Goal: Register for event/course

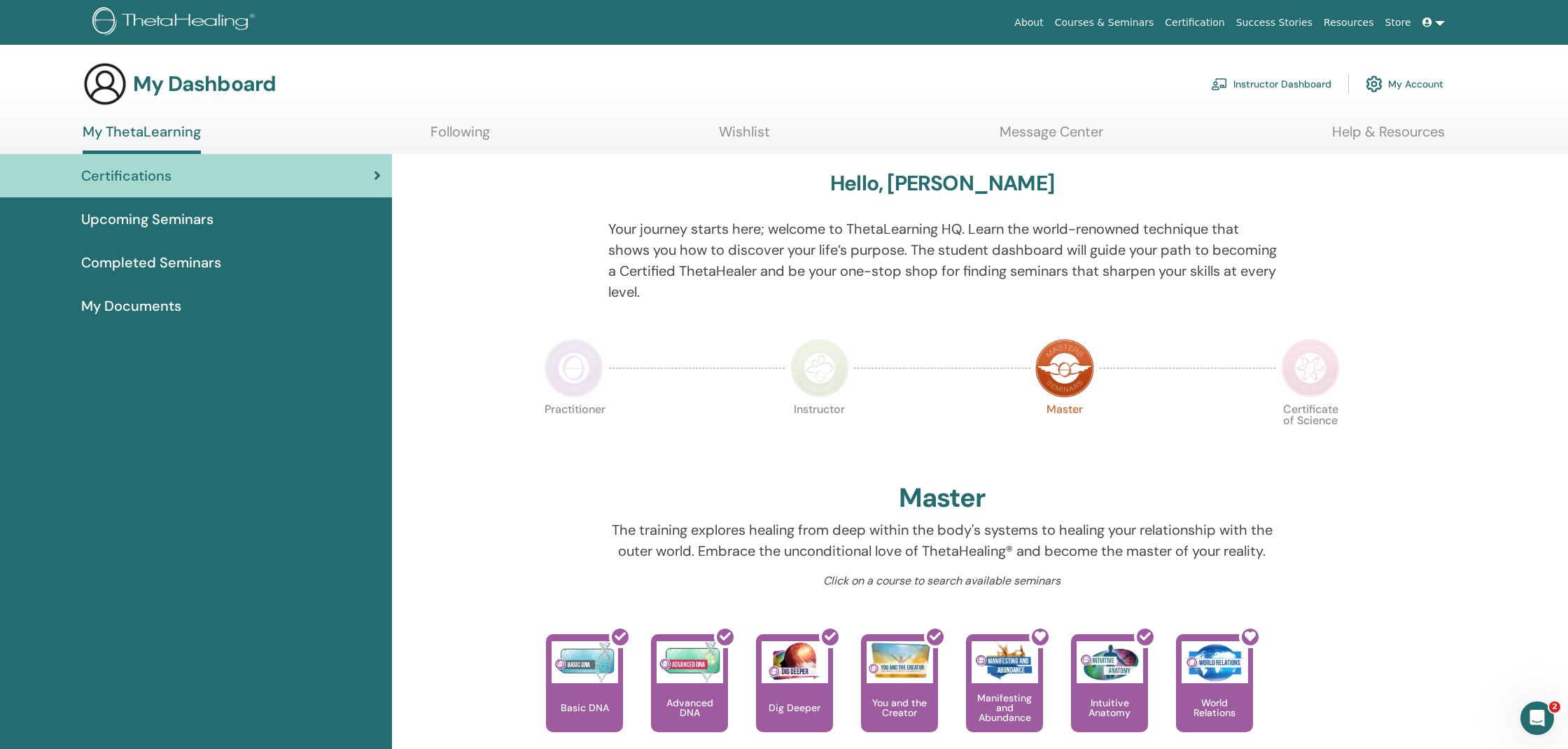
click at [733, 130] on link "Wishlist" at bounding box center [745, 137] width 51 height 27
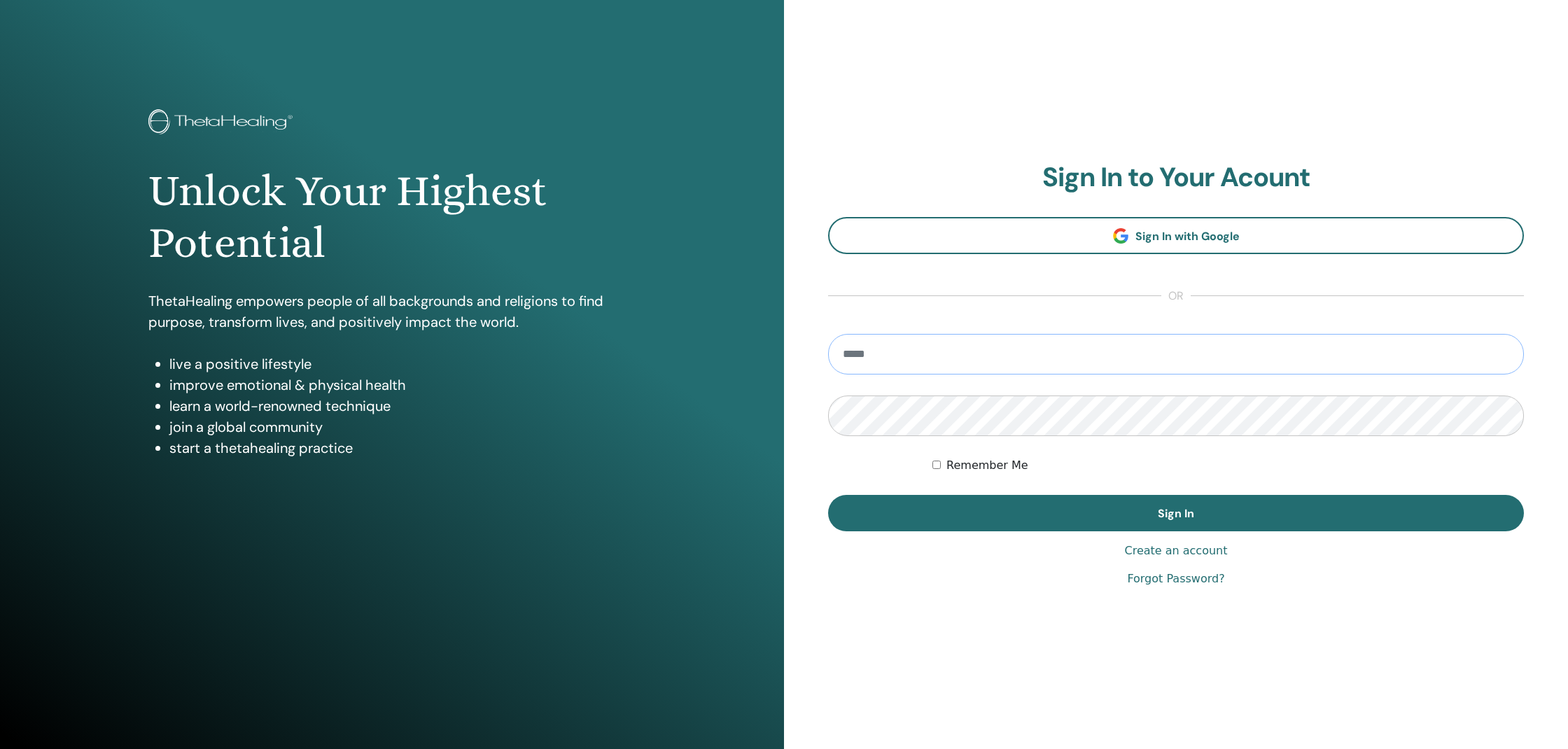
type input "**********"
click at [1176, 513] on button "Sign In" at bounding box center [1176, 513] width 696 height 36
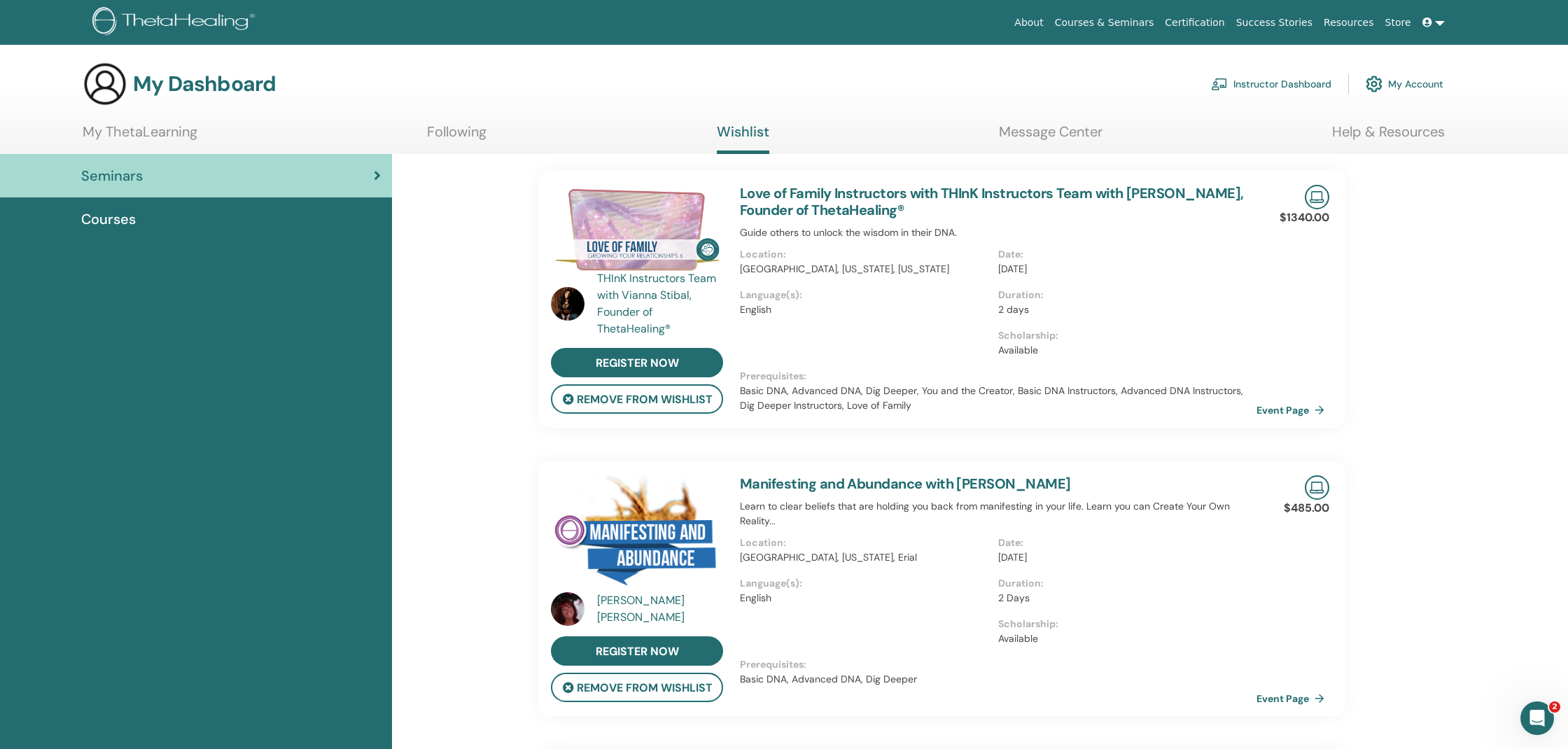
click at [117, 220] on span "Courses" at bounding box center [109, 219] width 55 height 21
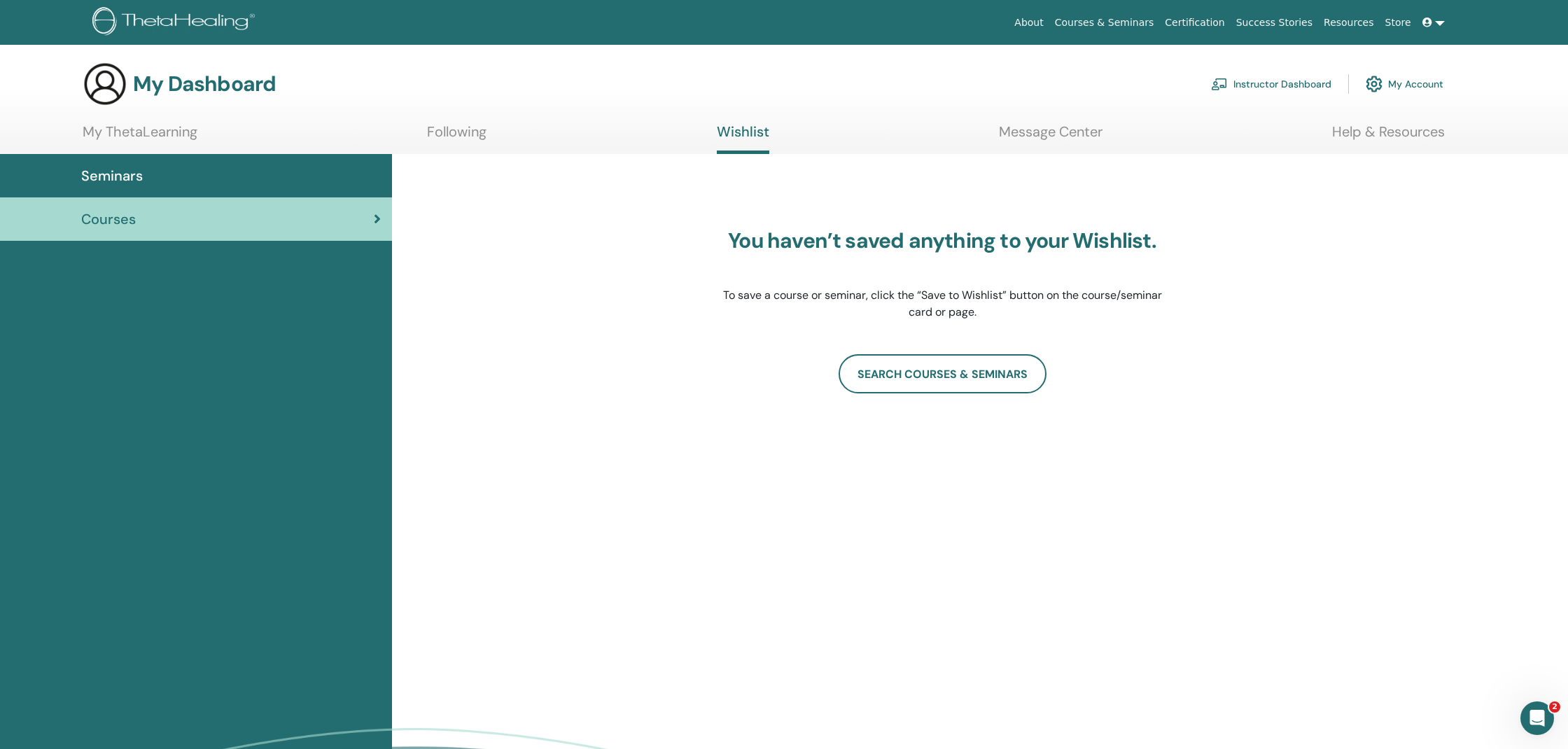
click at [370, 215] on div "Courses" at bounding box center [196, 219] width 370 height 21
click at [170, 171] on div "Seminars" at bounding box center [196, 175] width 370 height 21
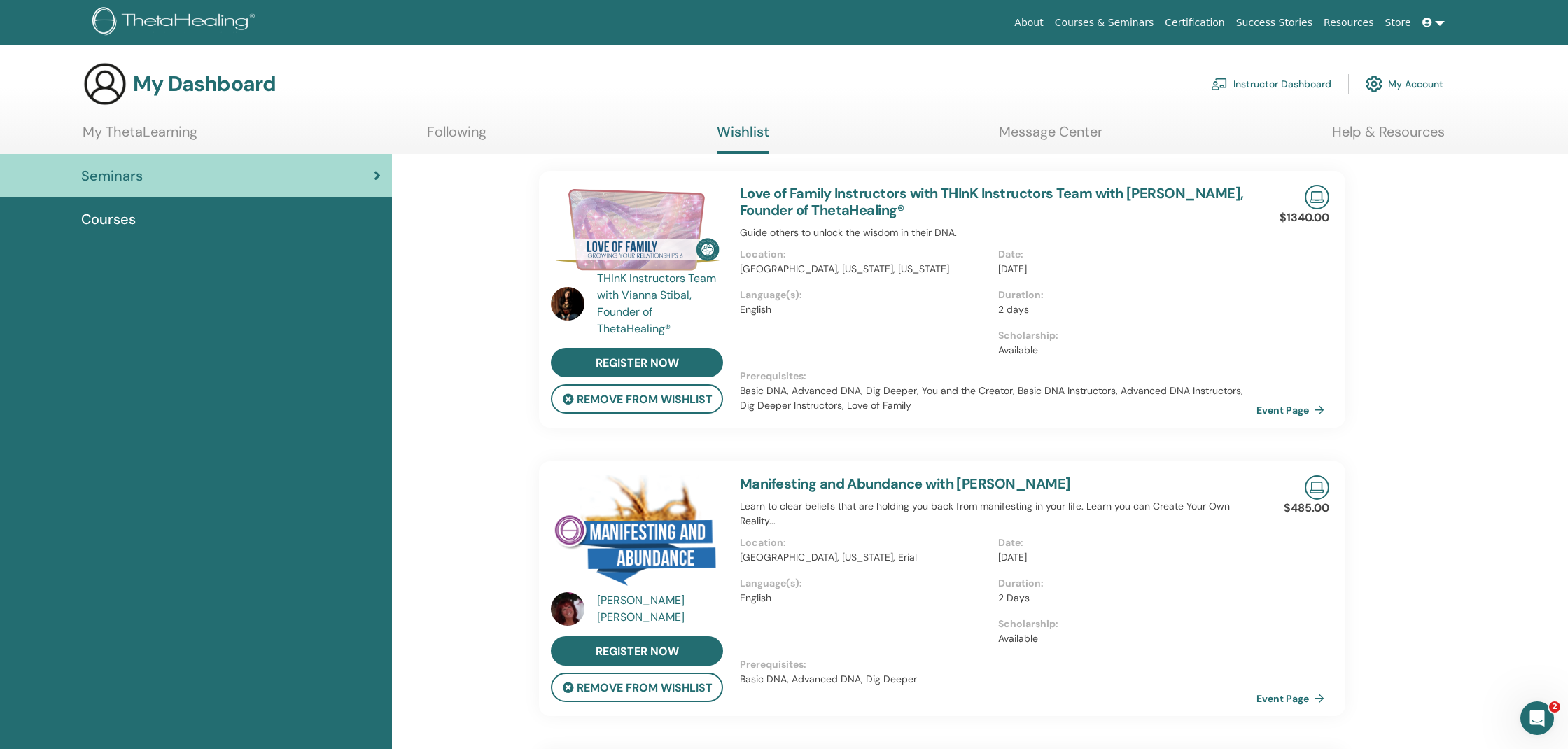
click at [466, 131] on link "Following" at bounding box center [457, 137] width 60 height 27
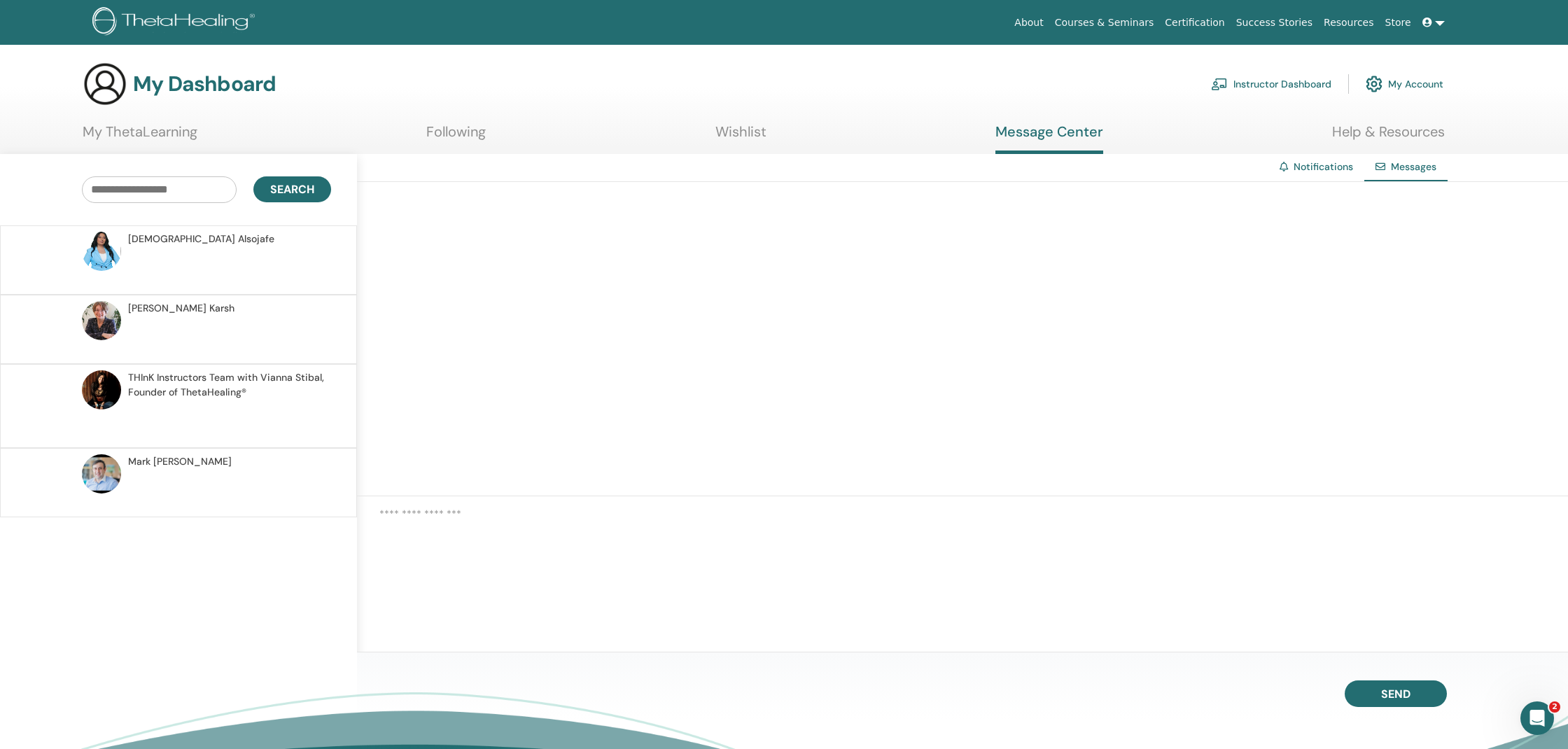
click at [1415, 134] on link "Help & Resources" at bounding box center [1389, 137] width 113 height 27
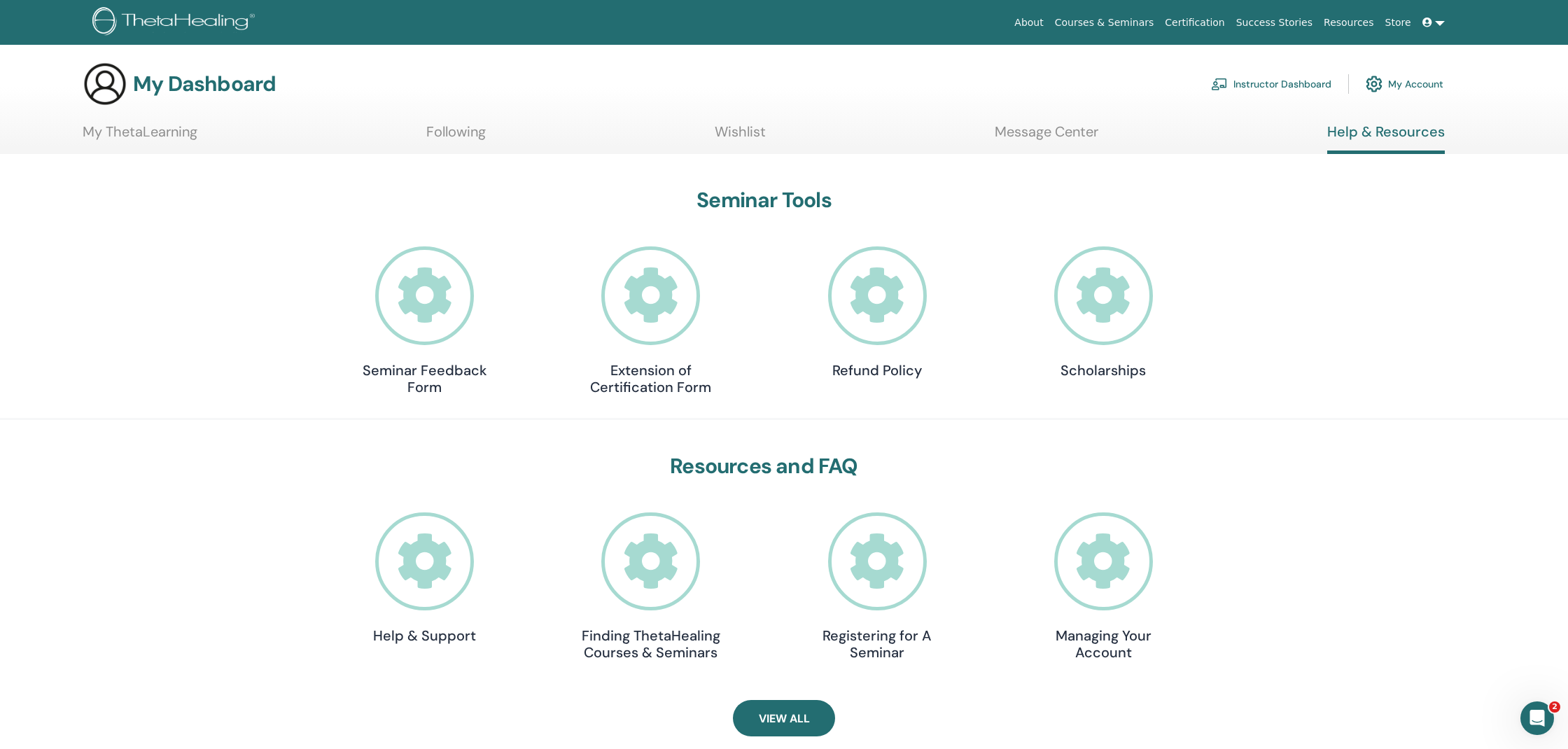
click at [1444, 85] on div "My Dashboard Instructor Dashboard My Account" at bounding box center [808, 84] width 1519 height 45
click at [1432, 83] on link "My Account" at bounding box center [1405, 84] width 78 height 31
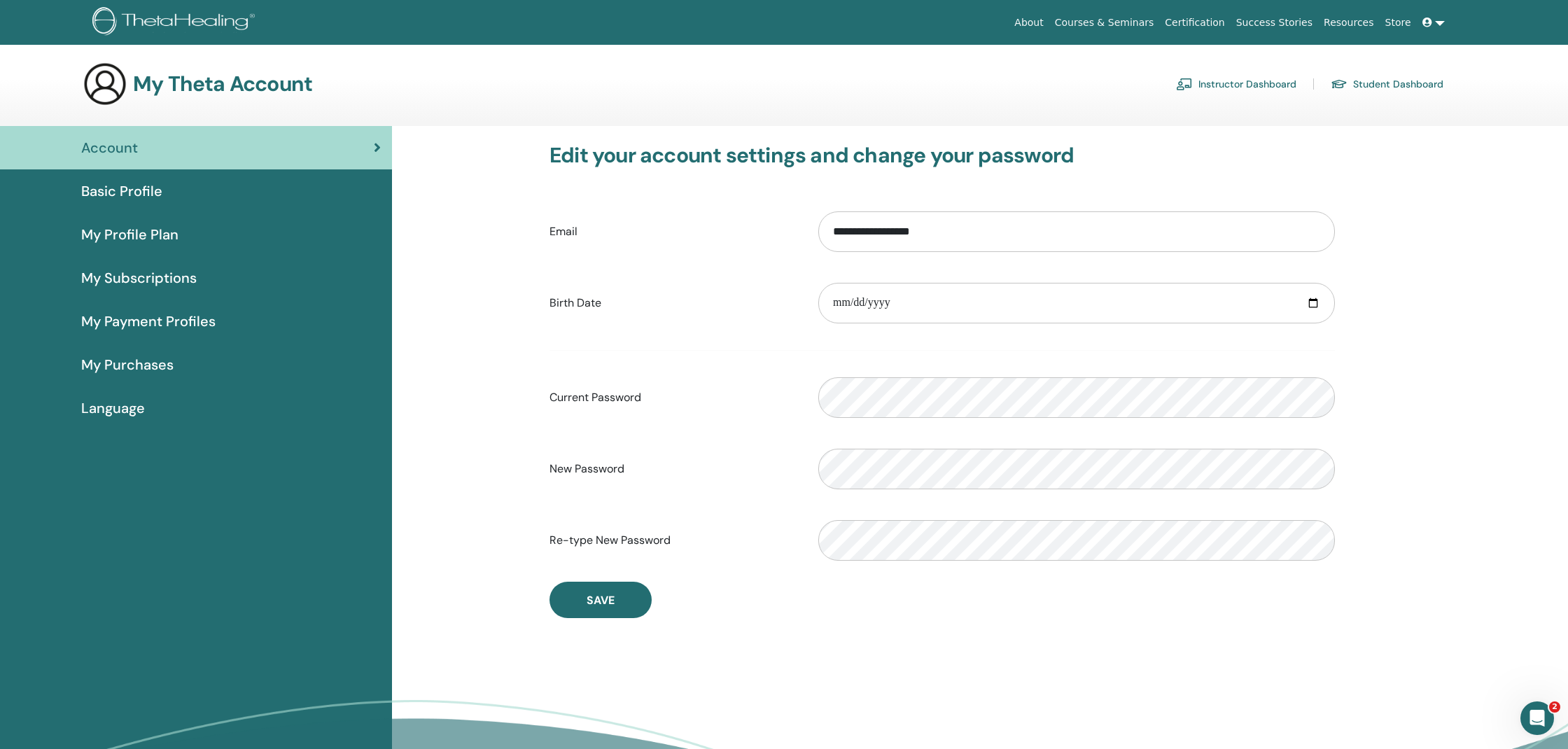
click at [158, 365] on span "My Purchases" at bounding box center [128, 364] width 93 height 21
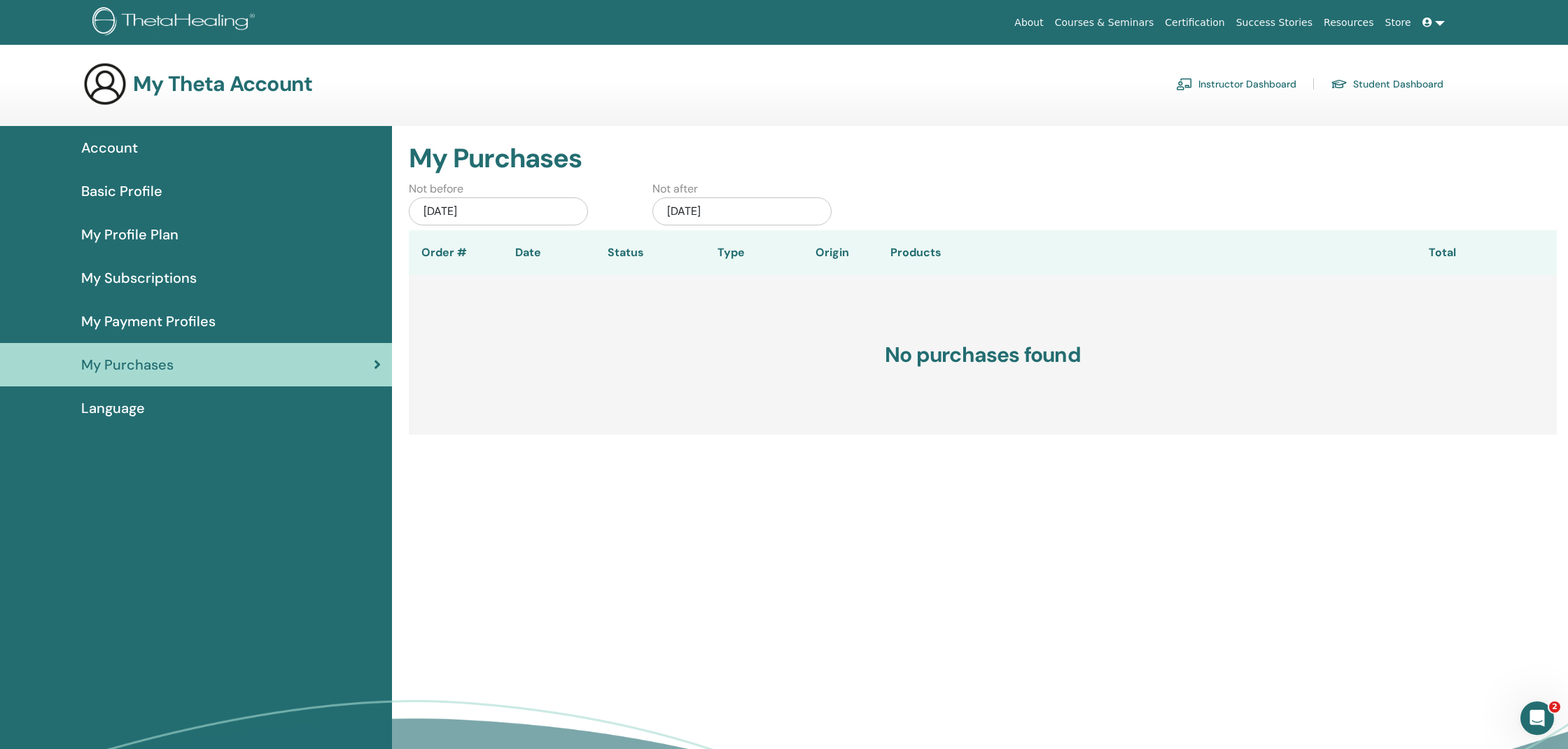
click at [128, 322] on span "My Payment Profiles" at bounding box center [148, 321] width 134 height 21
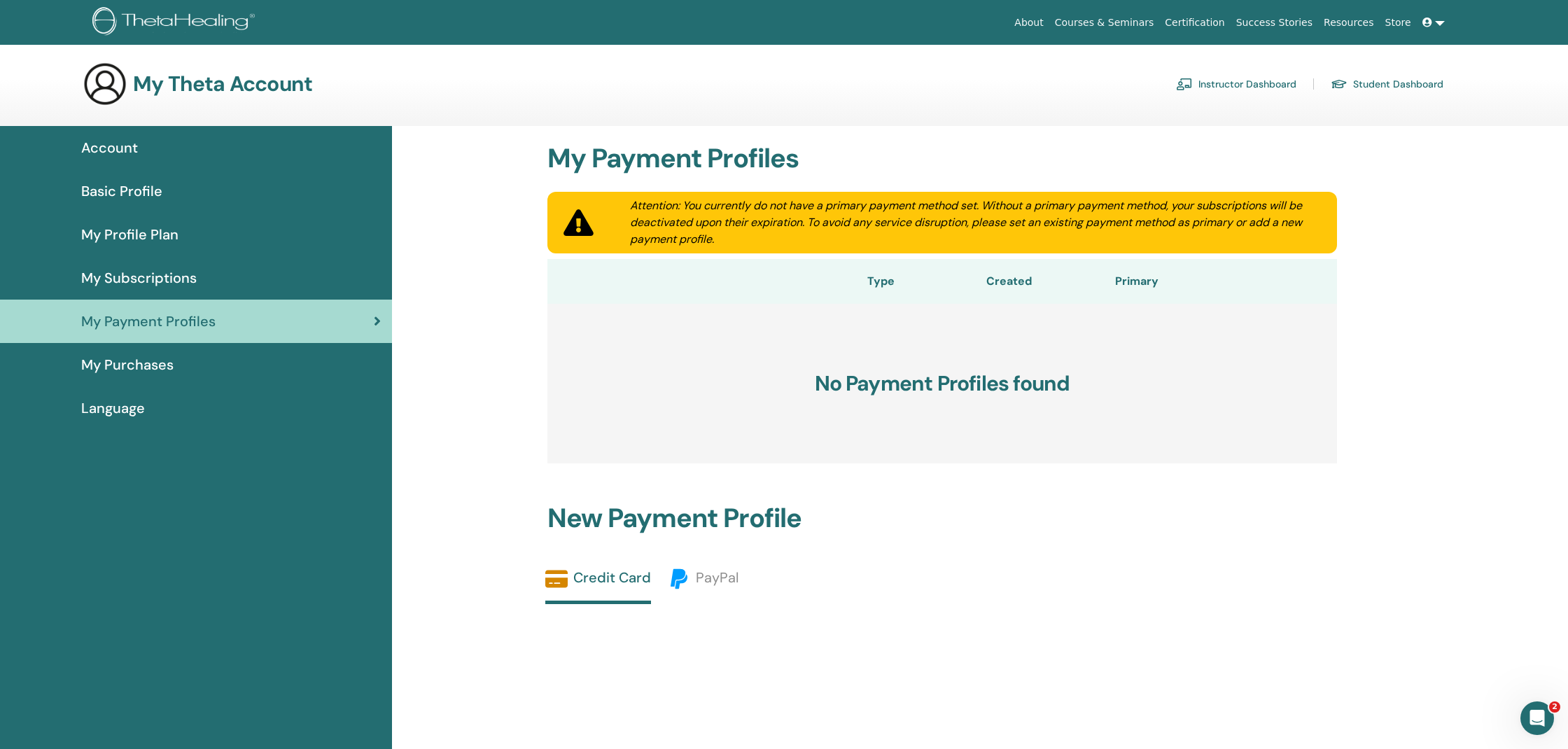
click at [138, 234] on span "My Profile Plan" at bounding box center [129, 234] width 97 height 21
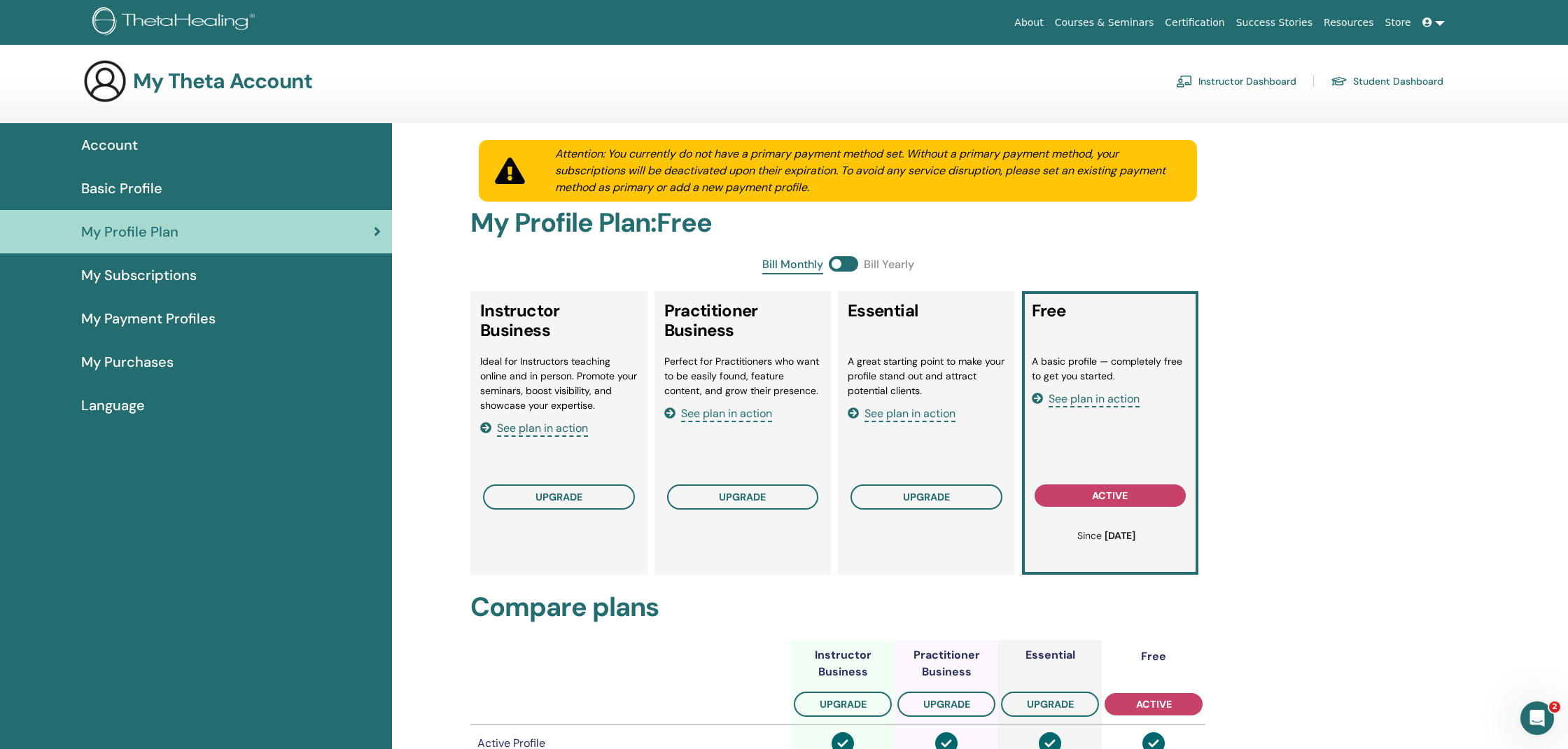
scroll to position [-1, 0]
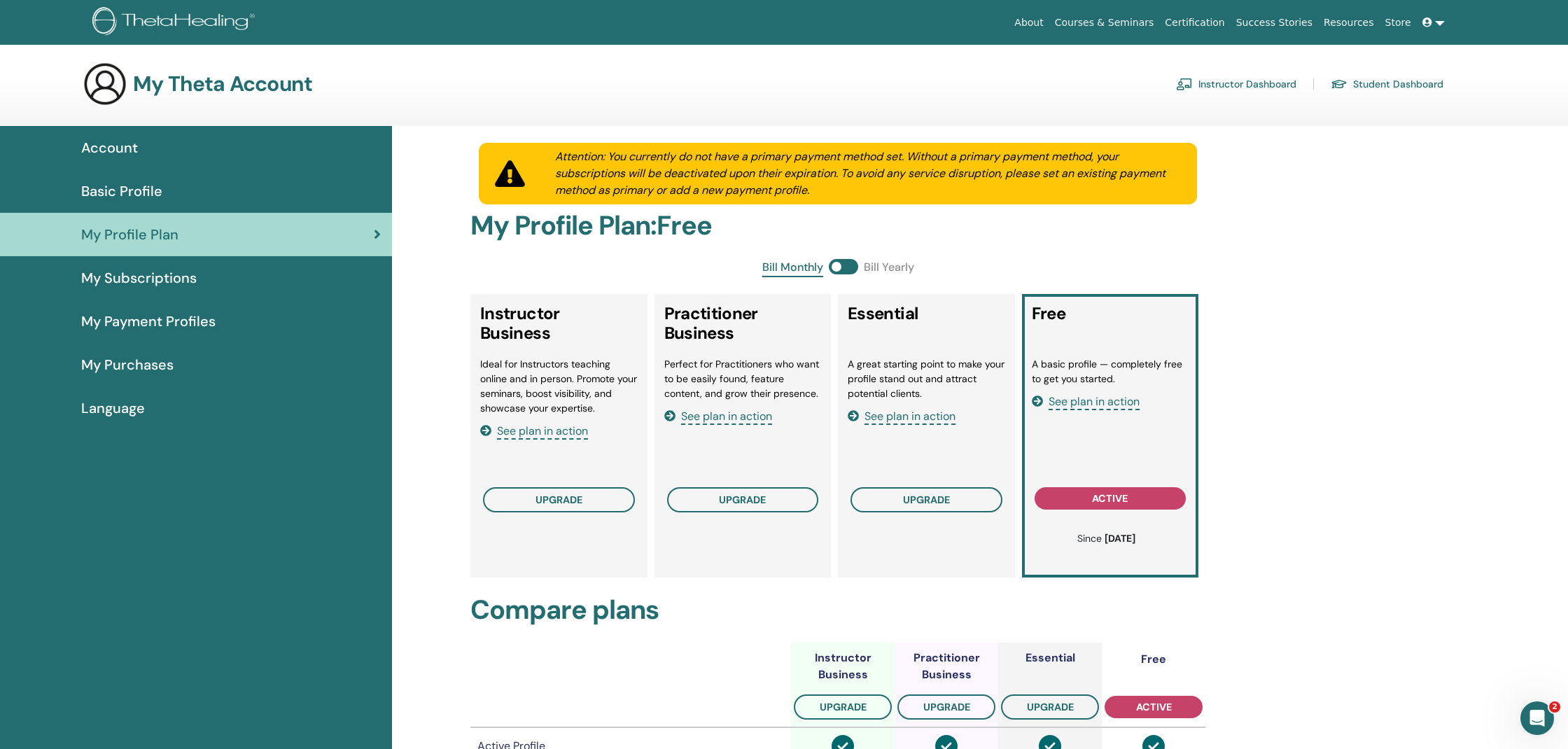
click at [147, 269] on span "My Subscriptions" at bounding box center [138, 278] width 115 height 21
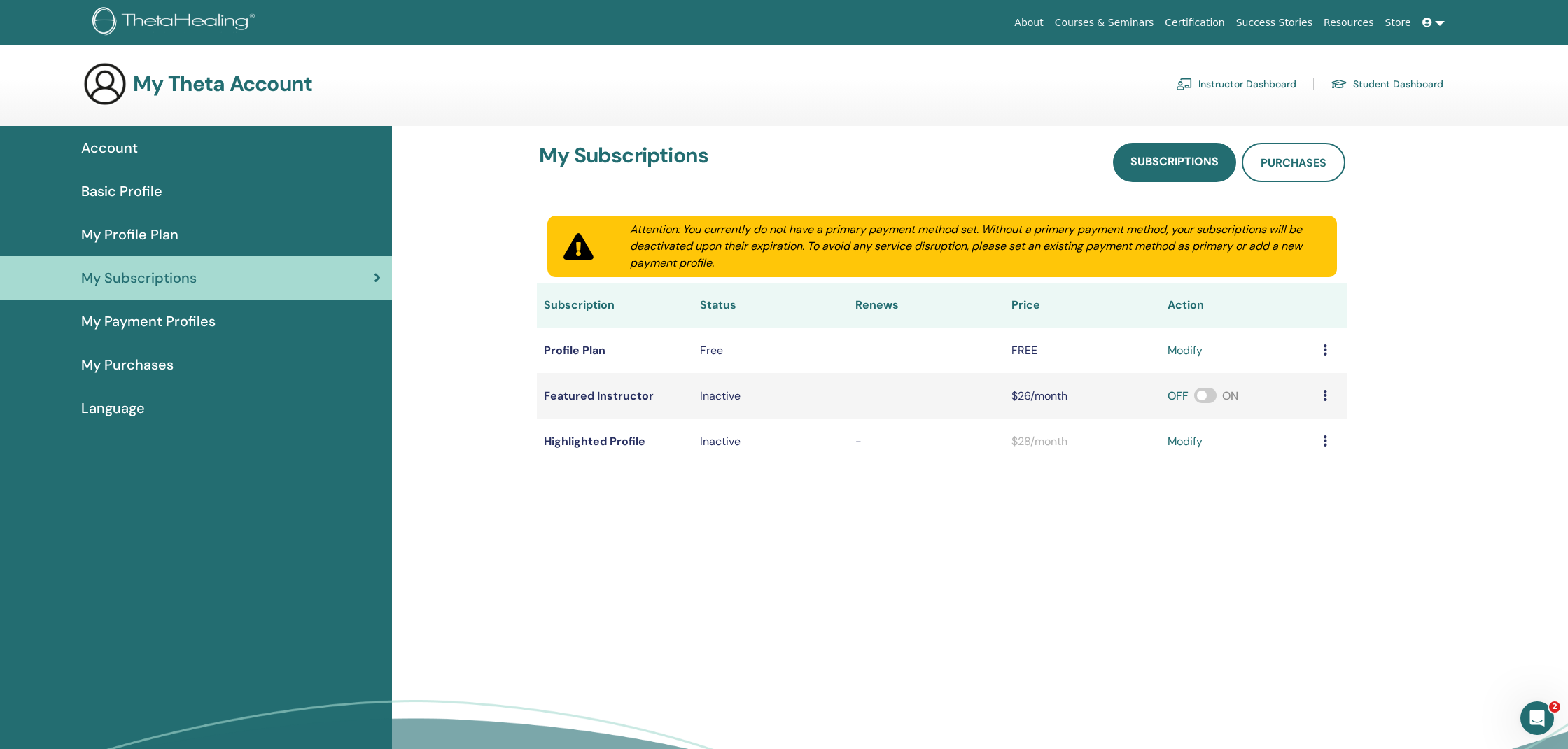
click at [143, 241] on span "My Profile Plan" at bounding box center [129, 234] width 97 height 21
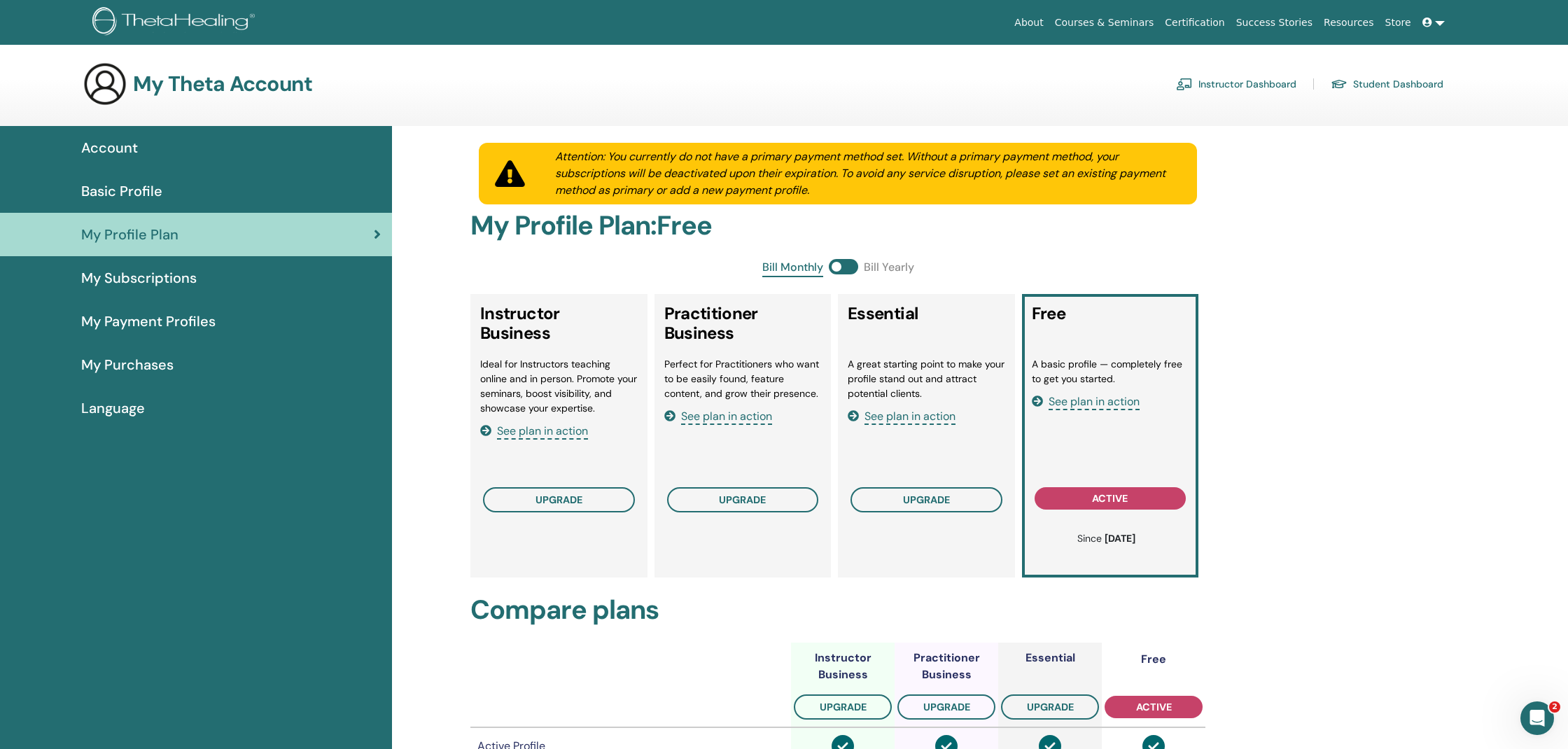
click at [91, 141] on span "Account" at bounding box center [109, 147] width 56 height 21
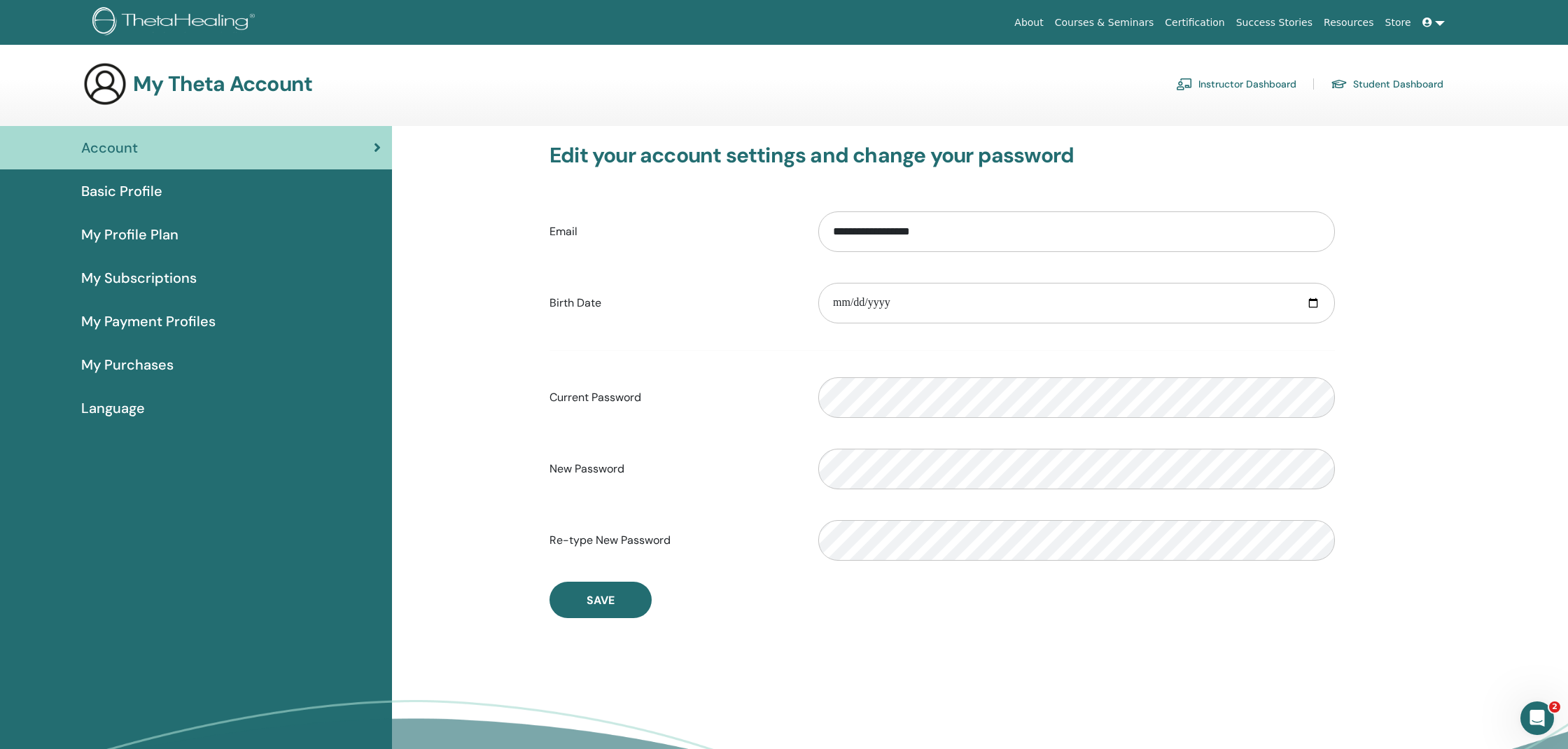
click at [1369, 87] on link "Student Dashboard" at bounding box center [1387, 84] width 113 height 22
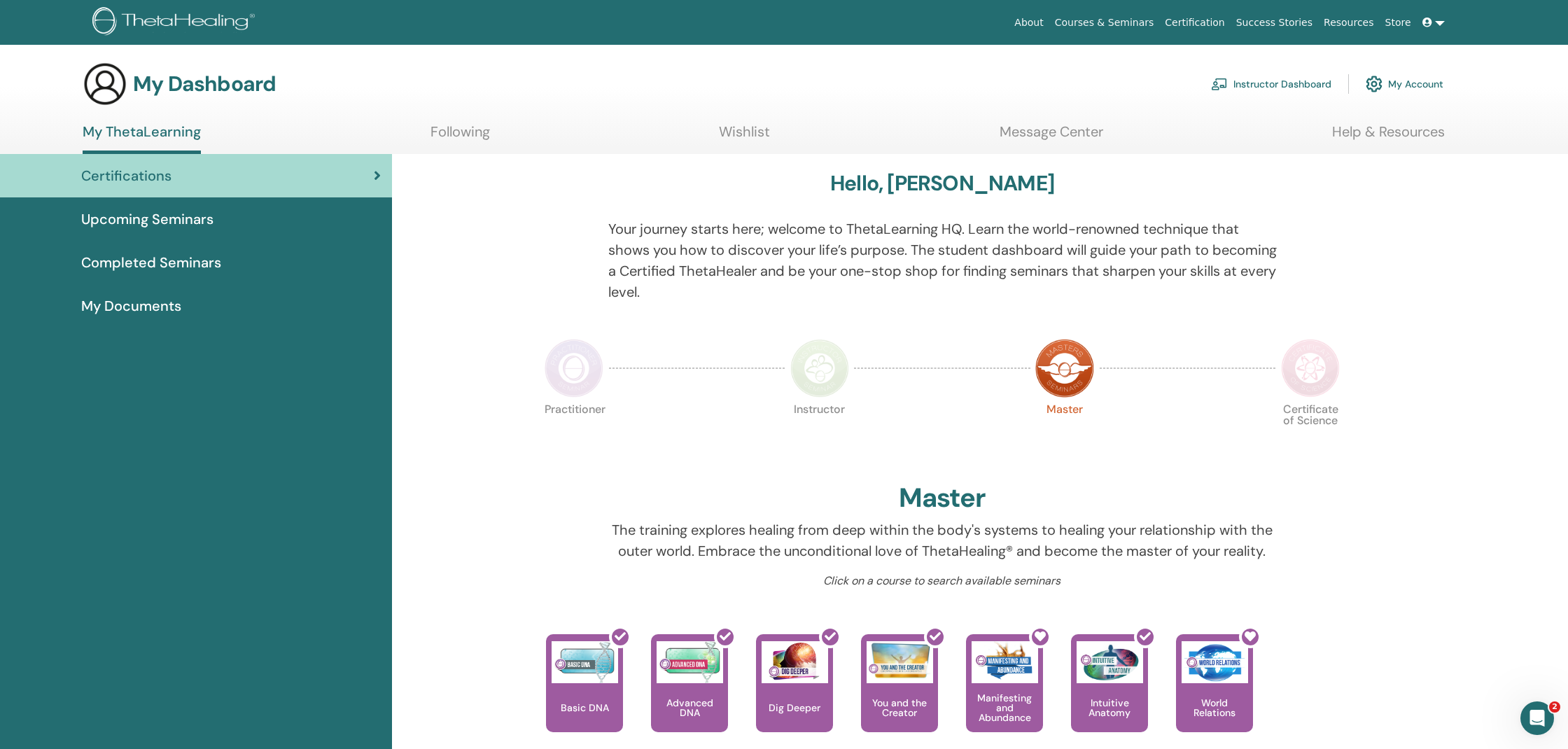
click at [192, 217] on span "Upcoming Seminars" at bounding box center [148, 219] width 133 height 21
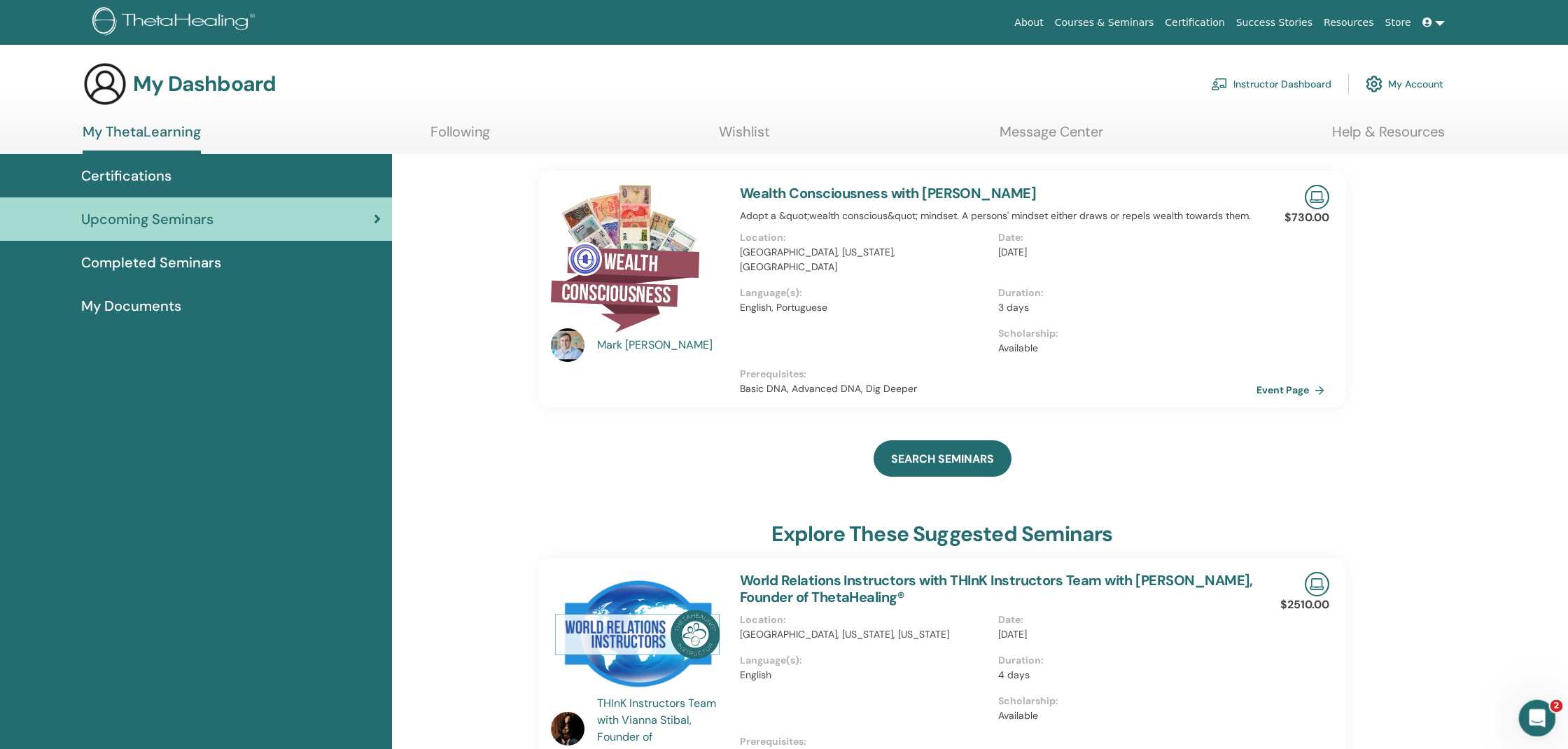
click at [1532, 715] on icon "Open Intercom Messenger" at bounding box center [1536, 717] width 23 height 23
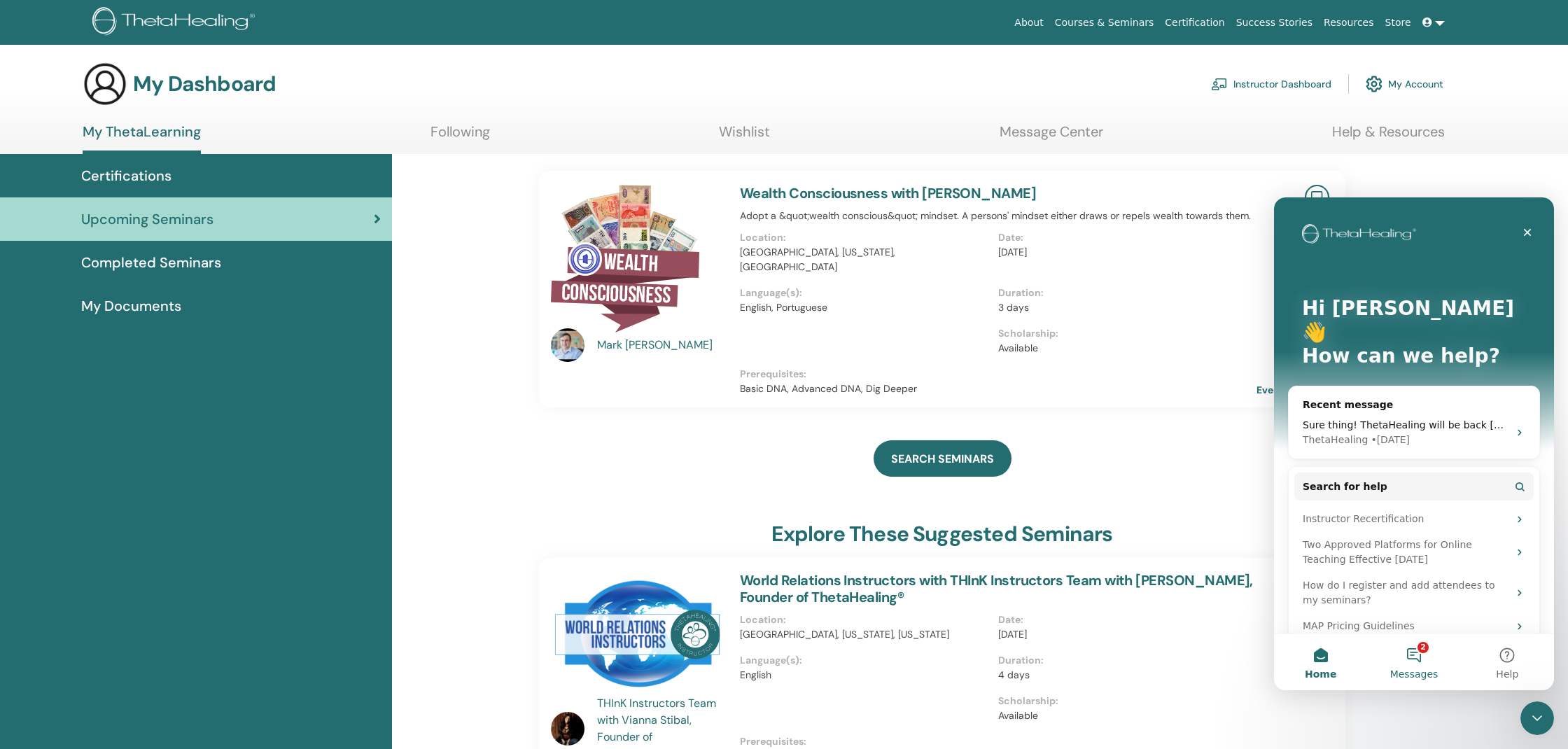
click at [1418, 658] on button "2 Messages" at bounding box center [1414, 662] width 93 height 56
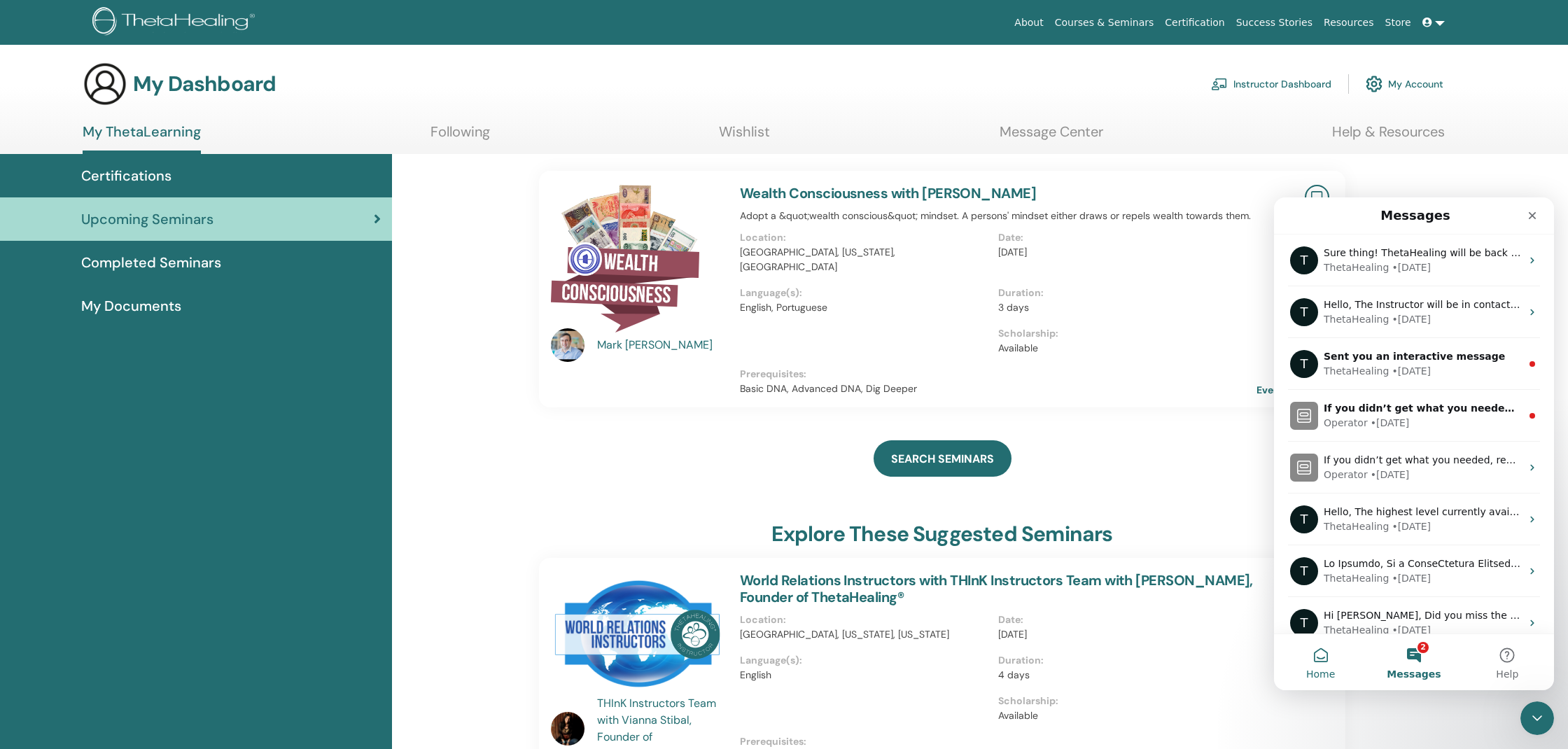
click at [1306, 657] on button "Home" at bounding box center [1321, 662] width 93 height 56
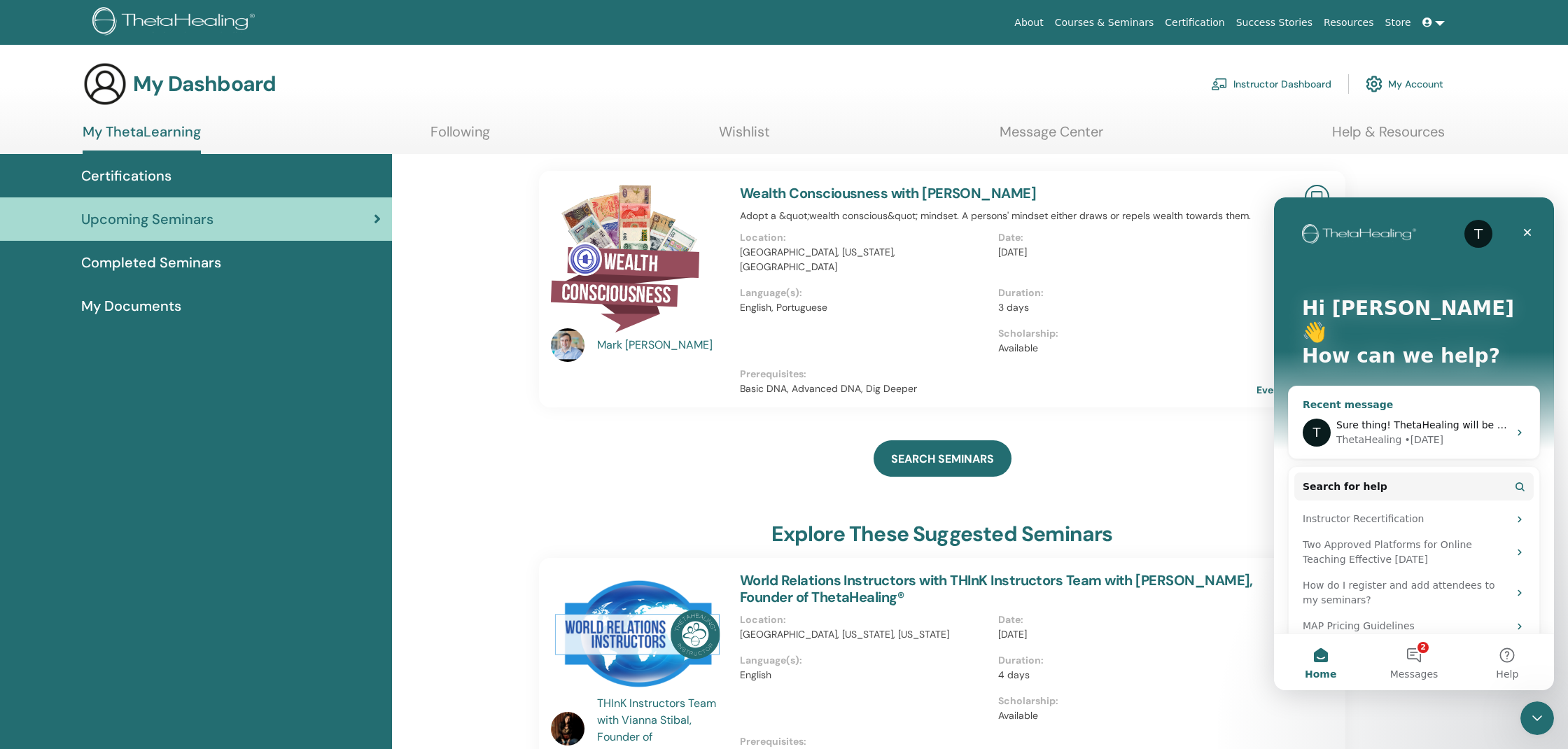
click at [1386, 419] on span "Sure thing! ThetaHealing will be back on Monday." at bounding box center [1448, 425] width 223 height 12
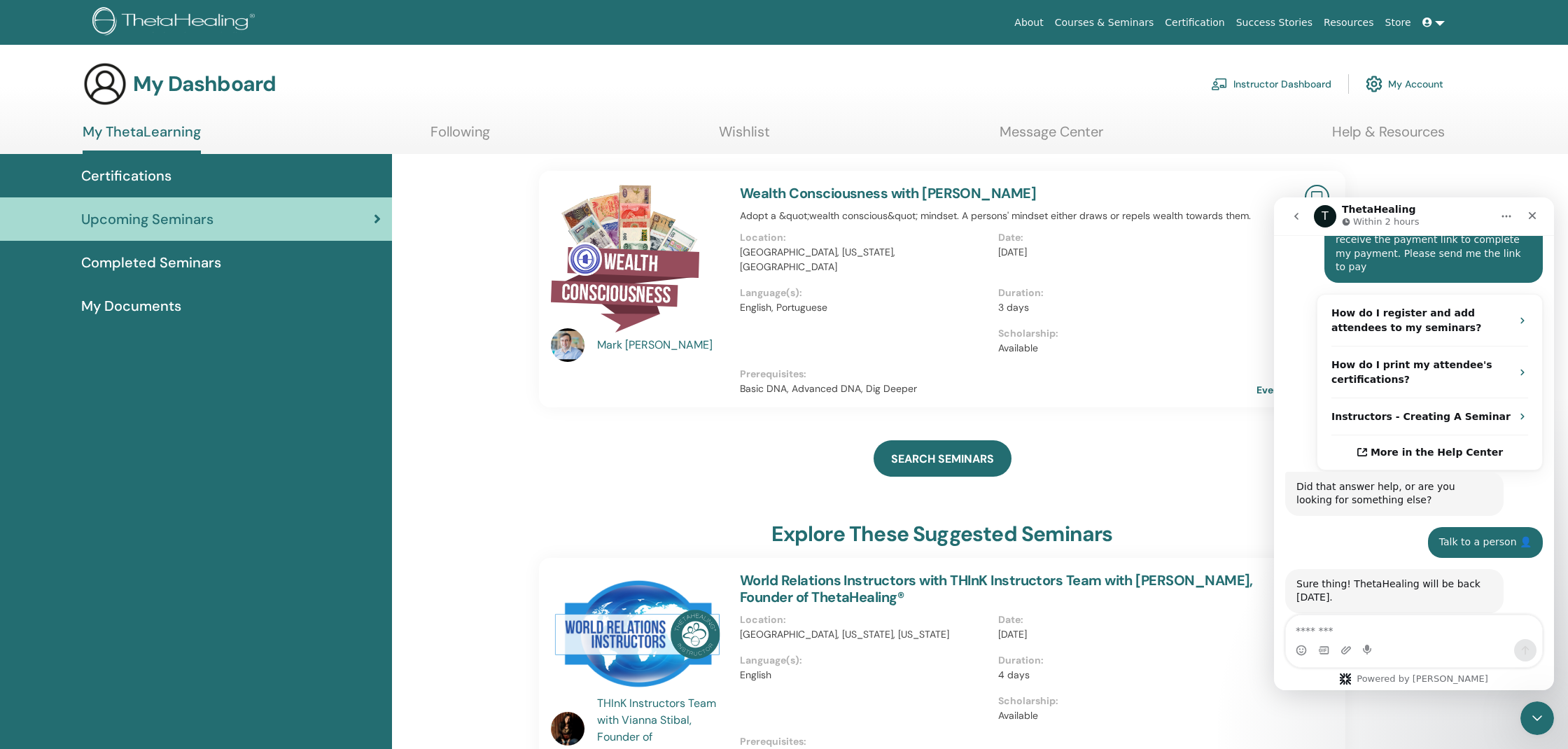
scroll to position [321, 0]
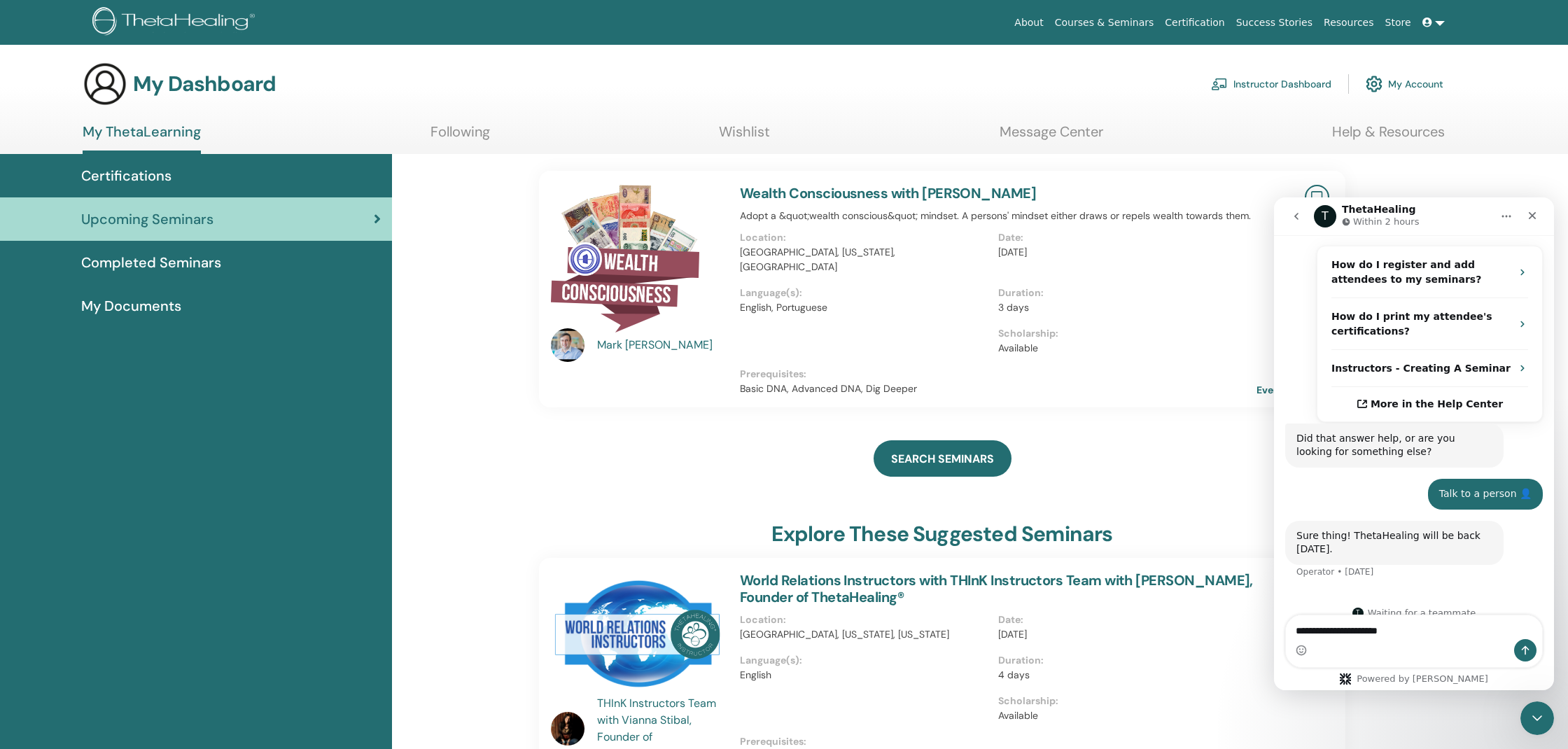
type textarea "**********"
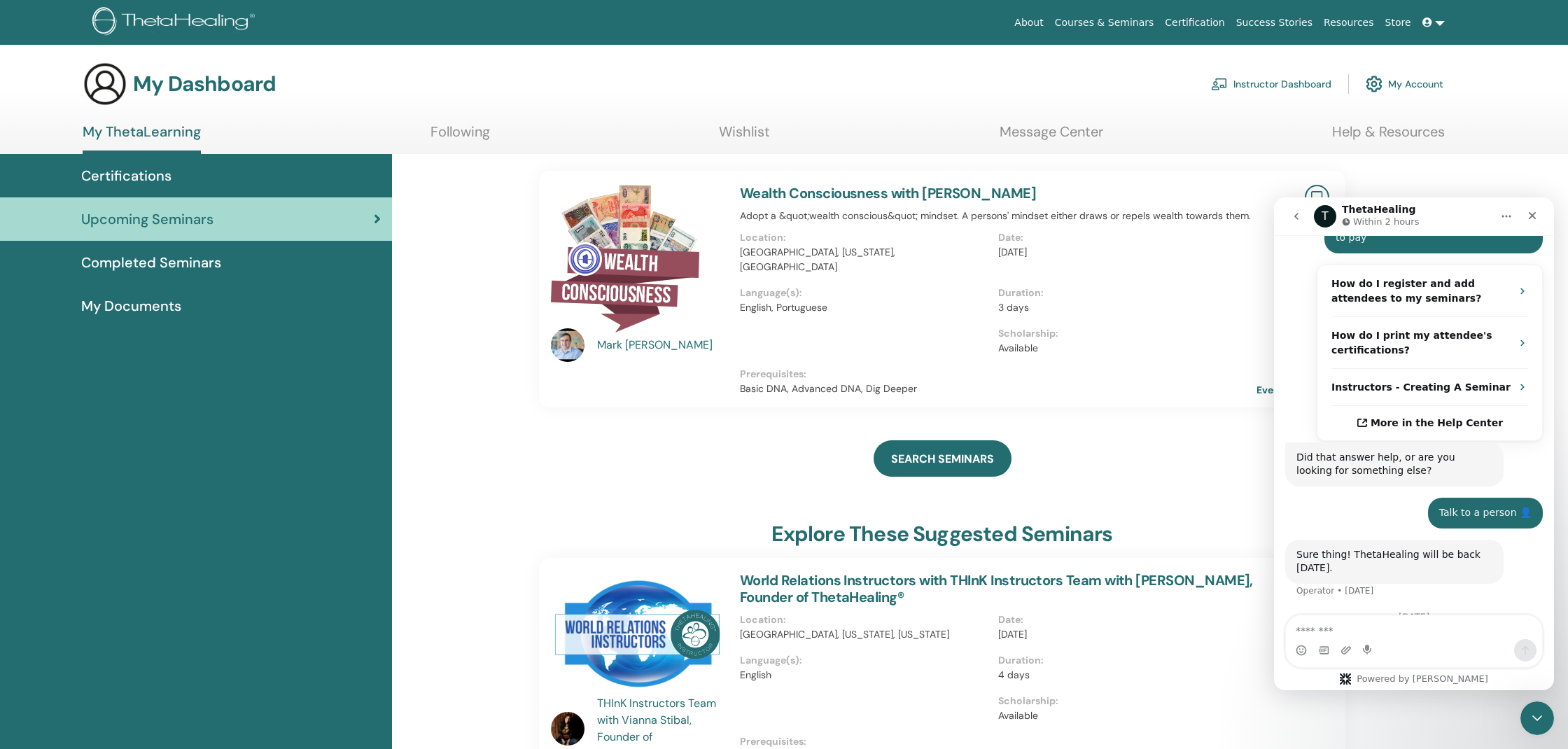
scroll to position [399, 0]
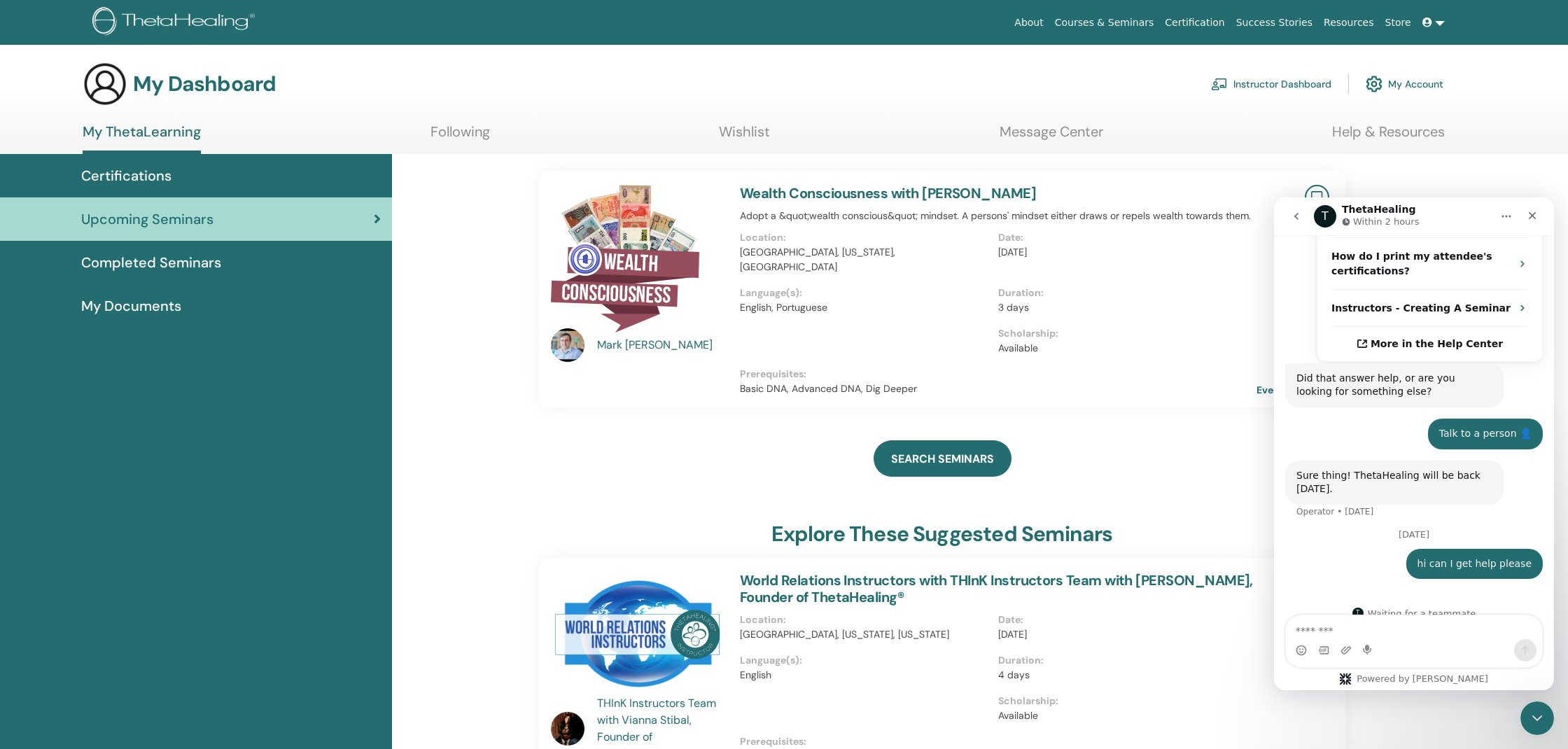
click at [742, 130] on link "Wishlist" at bounding box center [745, 137] width 51 height 27
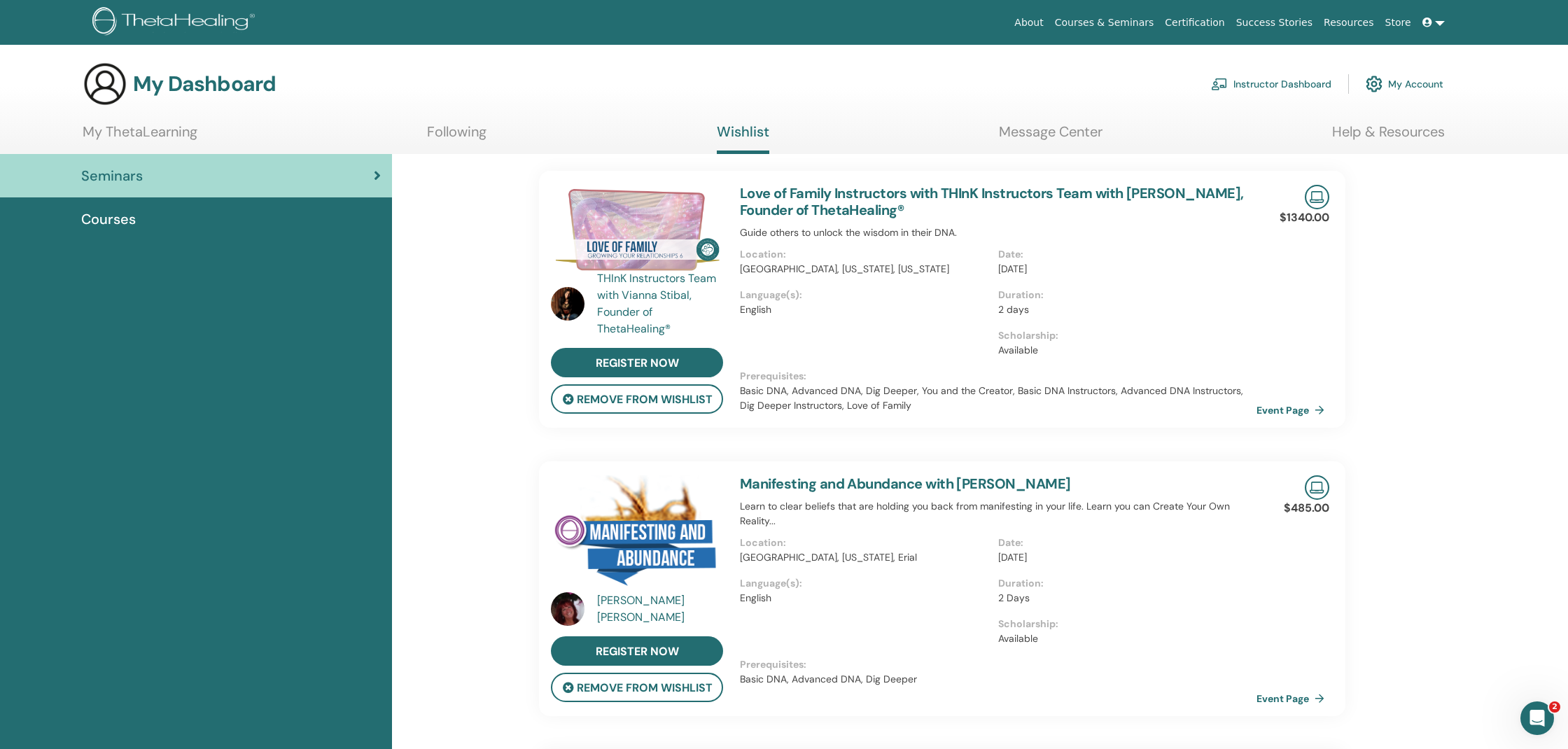
click at [1072, 481] on link "Manifesting and Abundance with [PERSON_NAME]" at bounding box center [906, 484] width 332 height 18
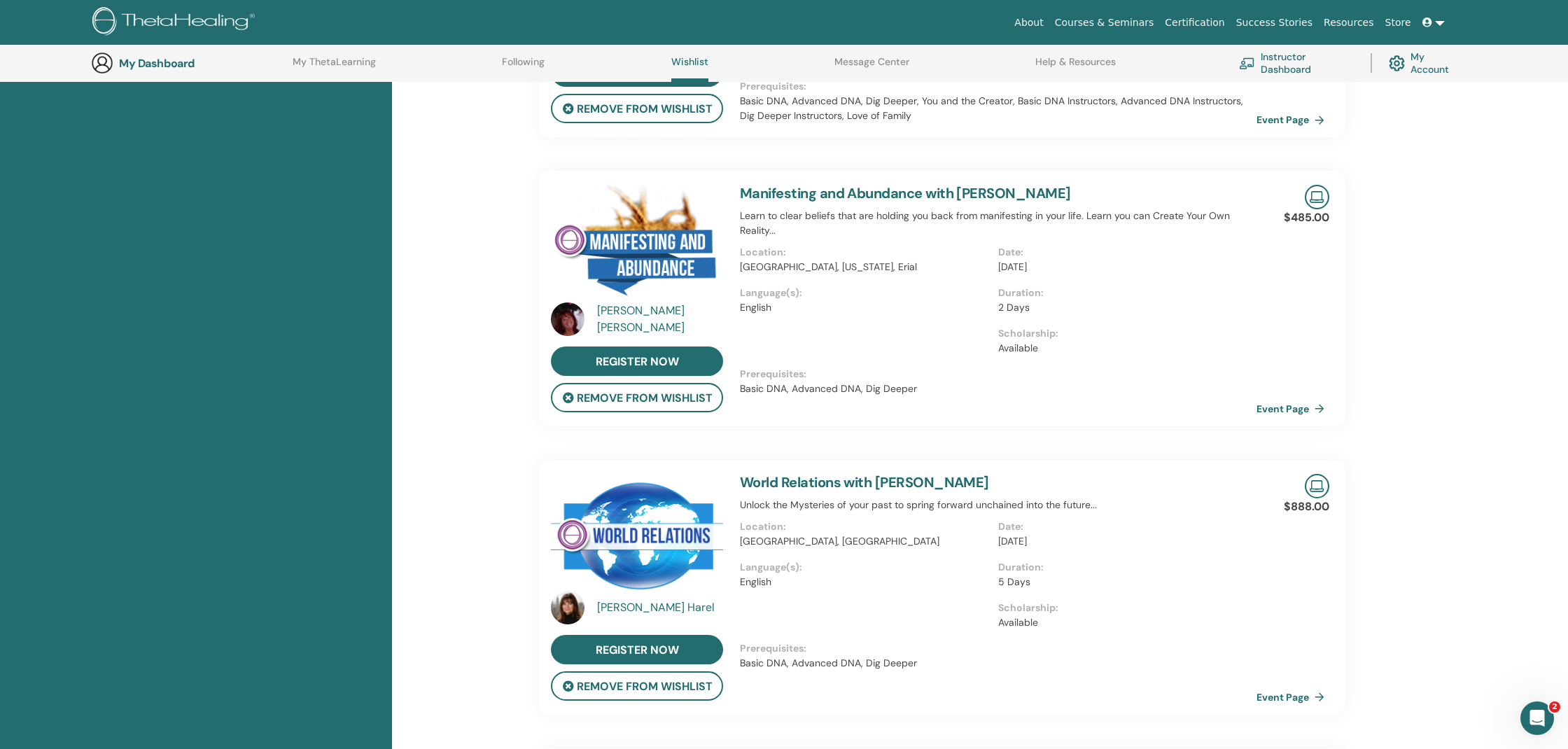
scroll to position [327, 0]
click at [653, 357] on span "register now" at bounding box center [637, 361] width 84 height 15
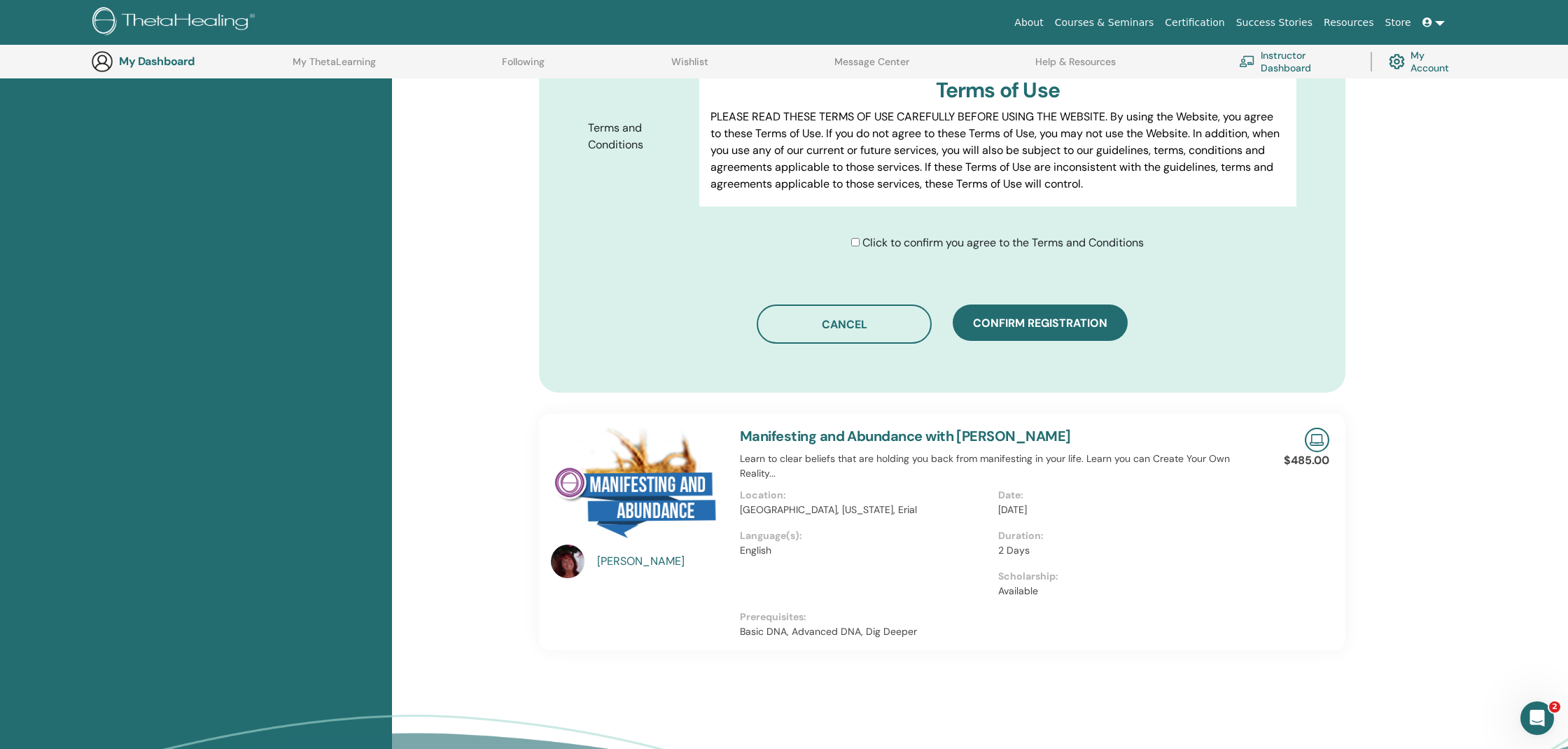
scroll to position [728, 0]
click at [622, 563] on div "[PERSON_NAME]" at bounding box center [662, 560] width 129 height 17
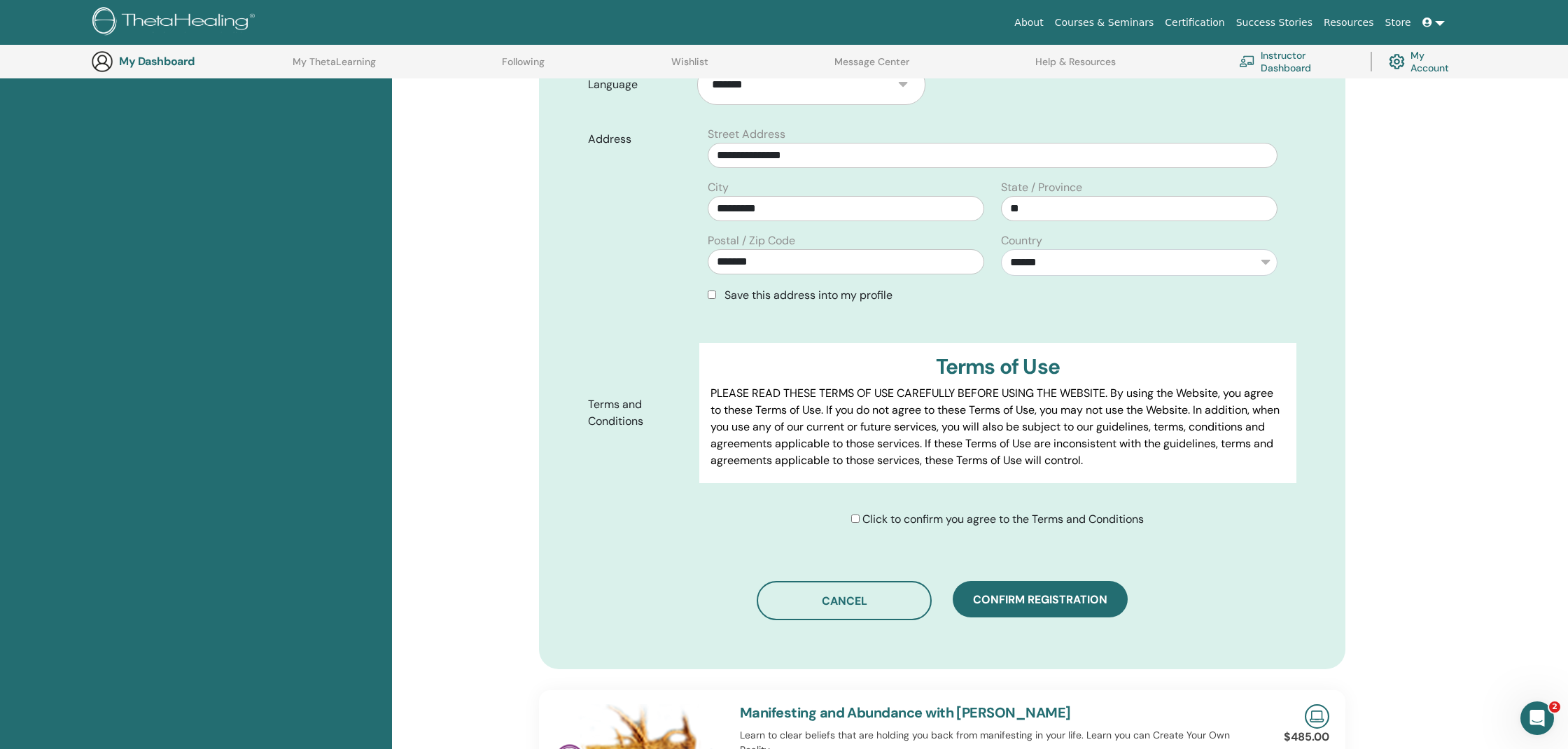
scroll to position [2, 0]
click at [1025, 606] on span "Confirm registration" at bounding box center [1040, 600] width 134 height 15
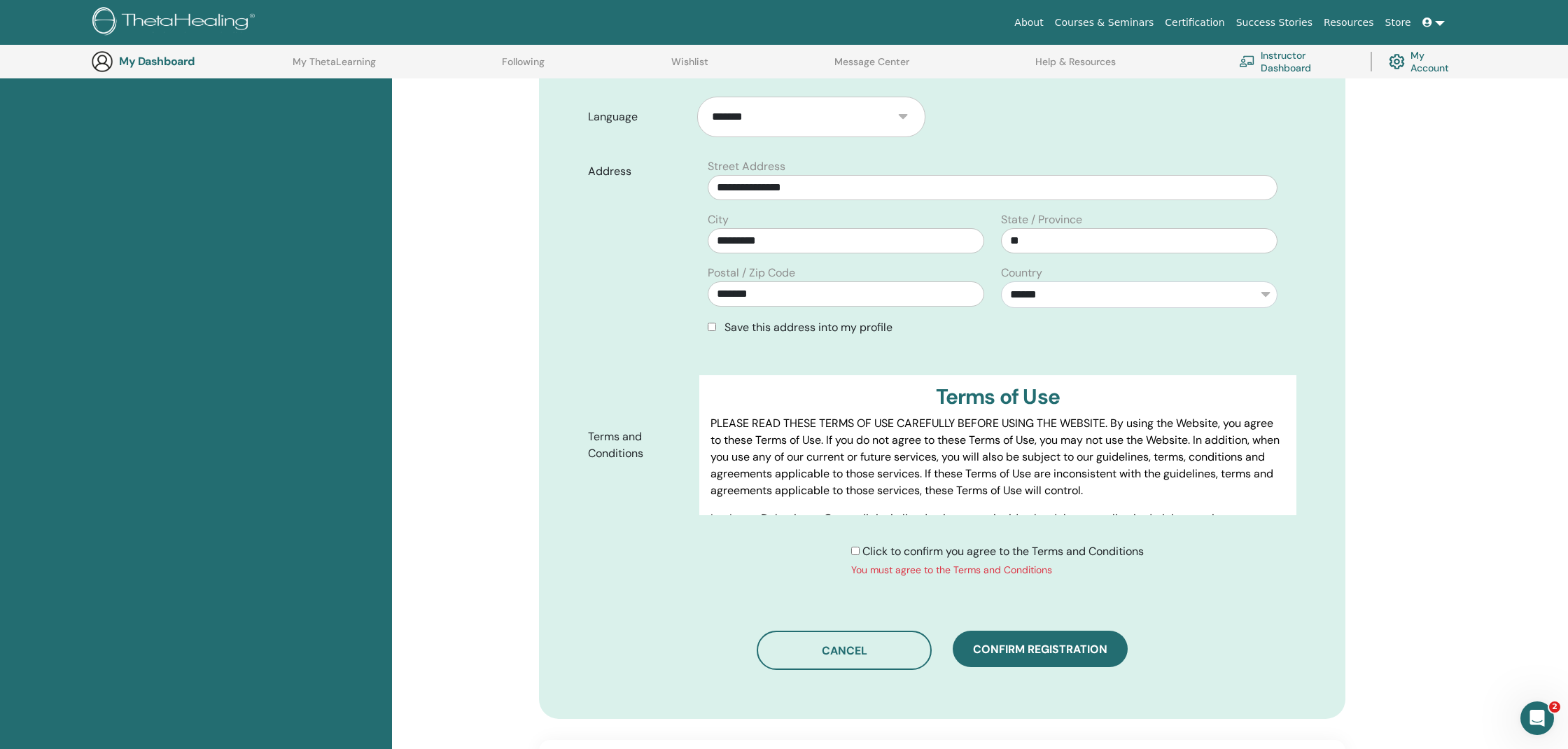
click at [859, 557] on div "Click to confirm you agree to the Terms and Conditions You must agree to the Te…" at bounding box center [997, 560] width 293 height 34
click at [1015, 651] on span "Confirm registration" at bounding box center [1040, 650] width 134 height 15
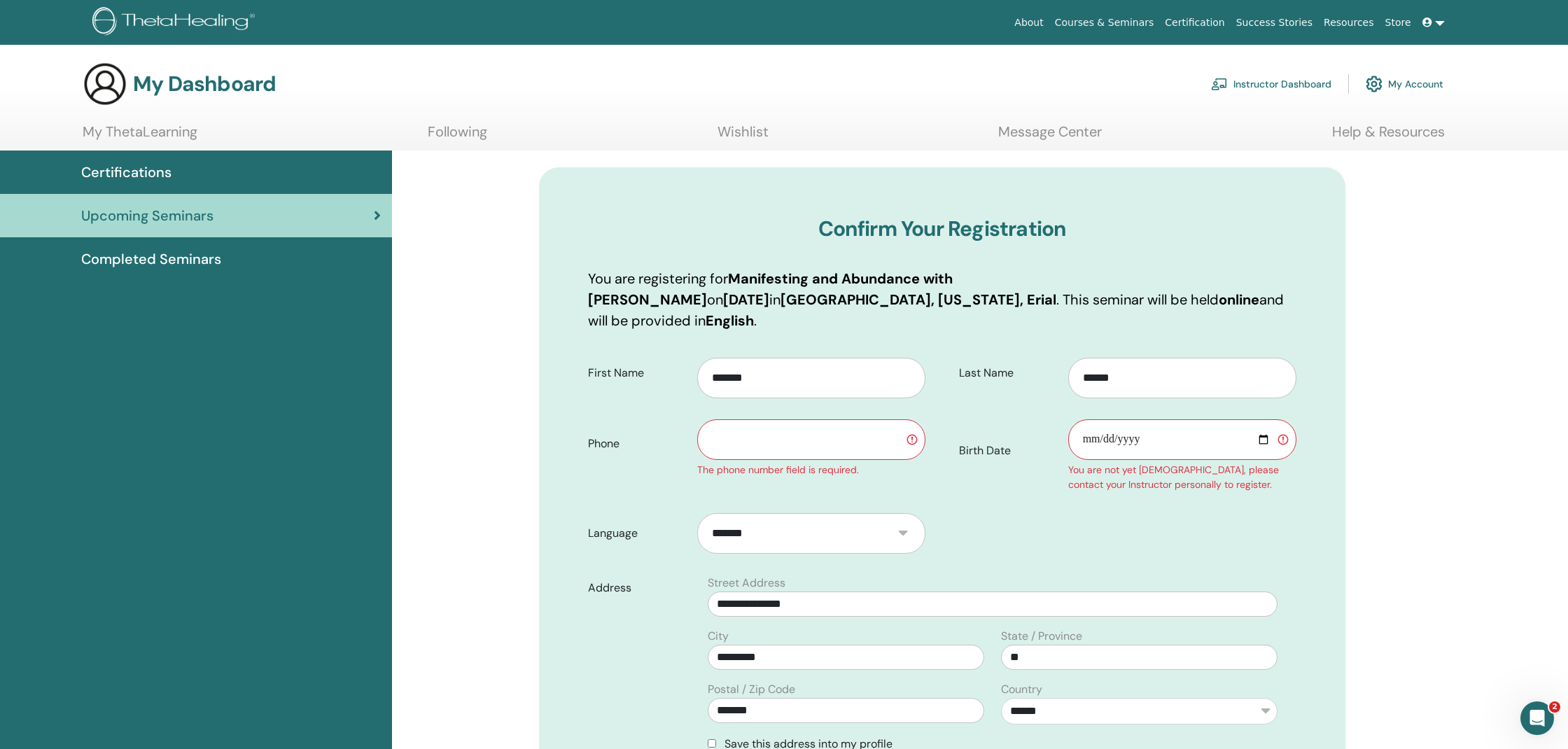
scroll to position [0, 0]
type input "**********"
click at [1142, 521] on form "**********" at bounding box center [942, 668] width 729 height 640
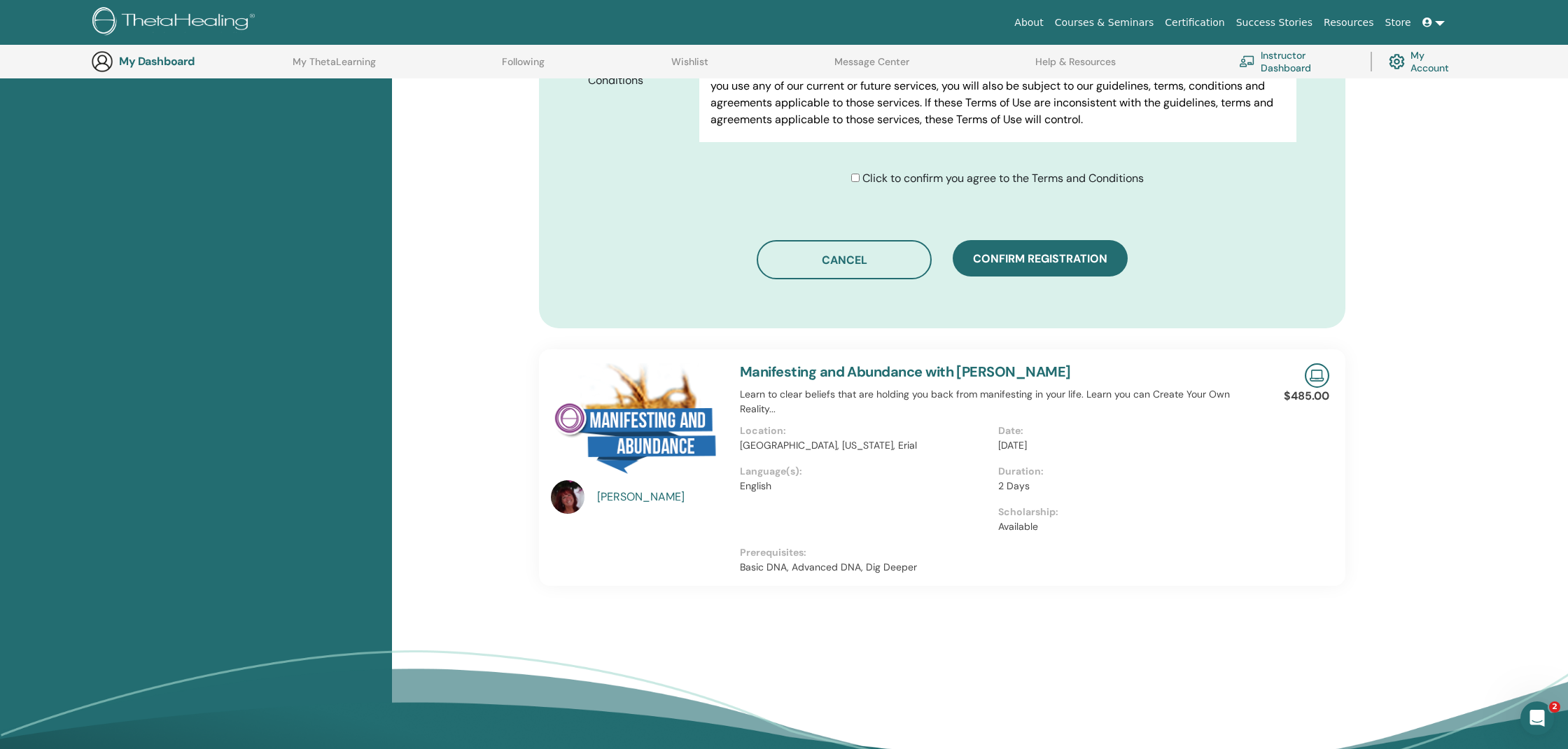
scroll to position [828, 0]
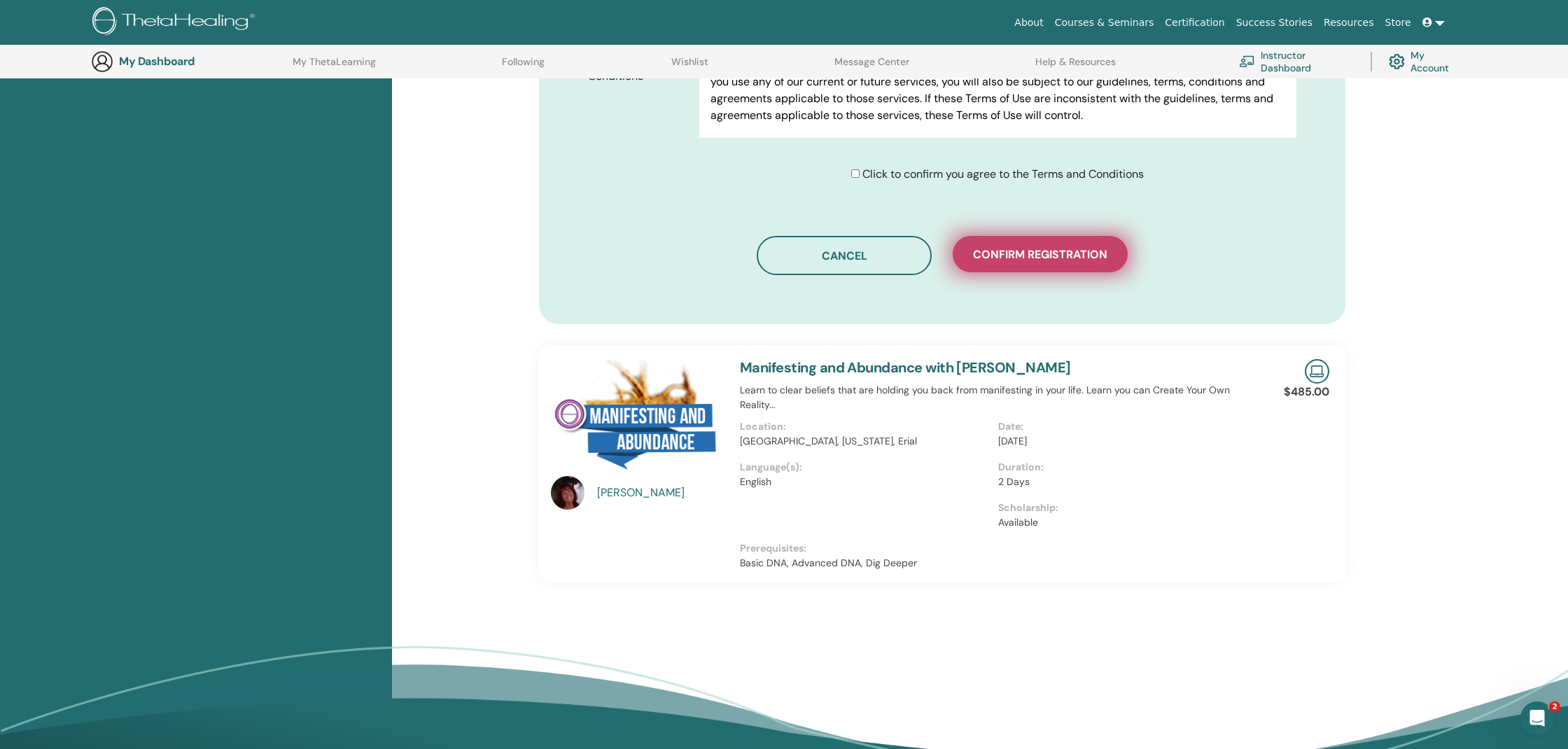
click at [1031, 259] on span "Confirm registration" at bounding box center [1040, 254] width 134 height 15
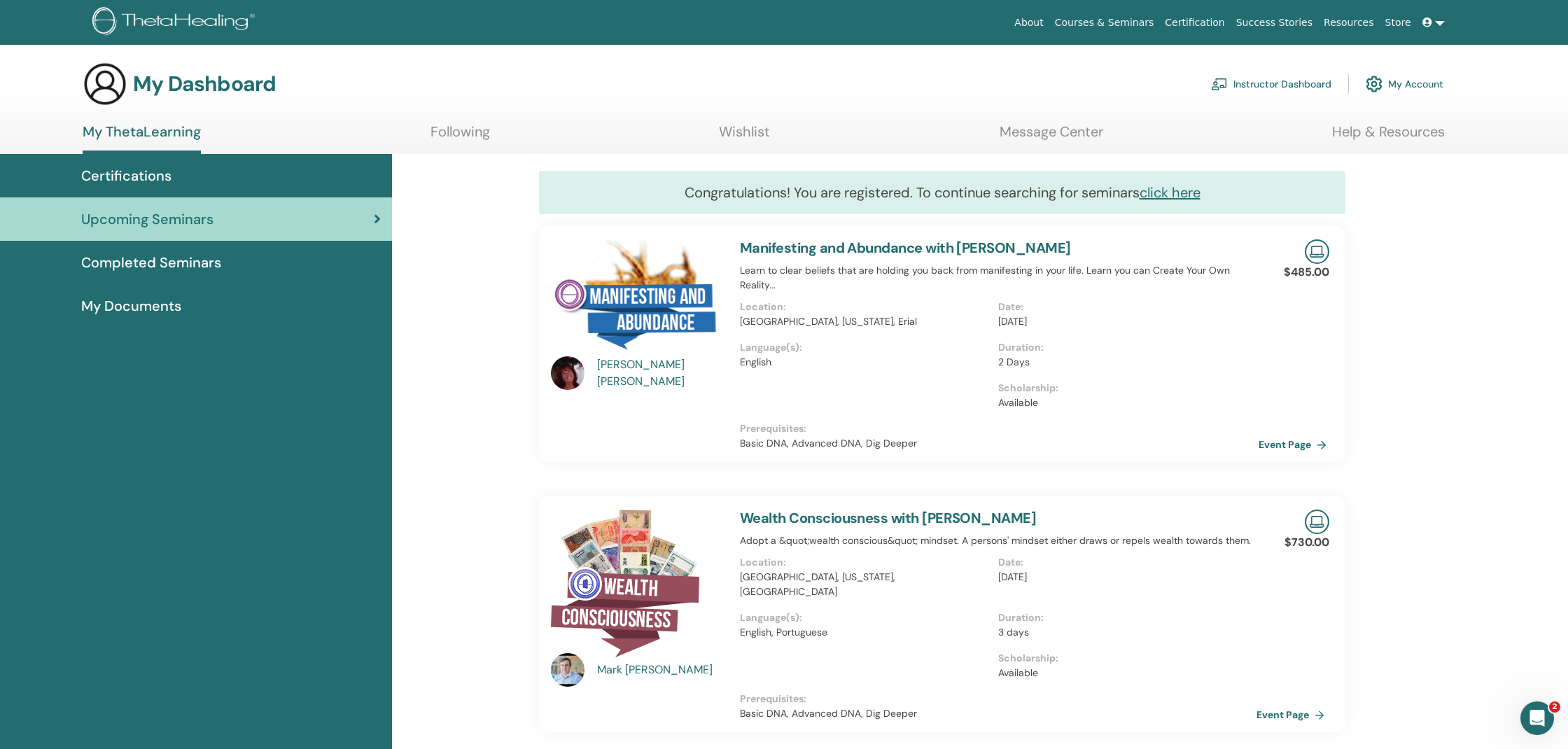
click at [1315, 442] on link "Event Page" at bounding box center [1295, 444] width 74 height 21
click at [1285, 704] on link "Event Page" at bounding box center [1295, 714] width 74 height 21
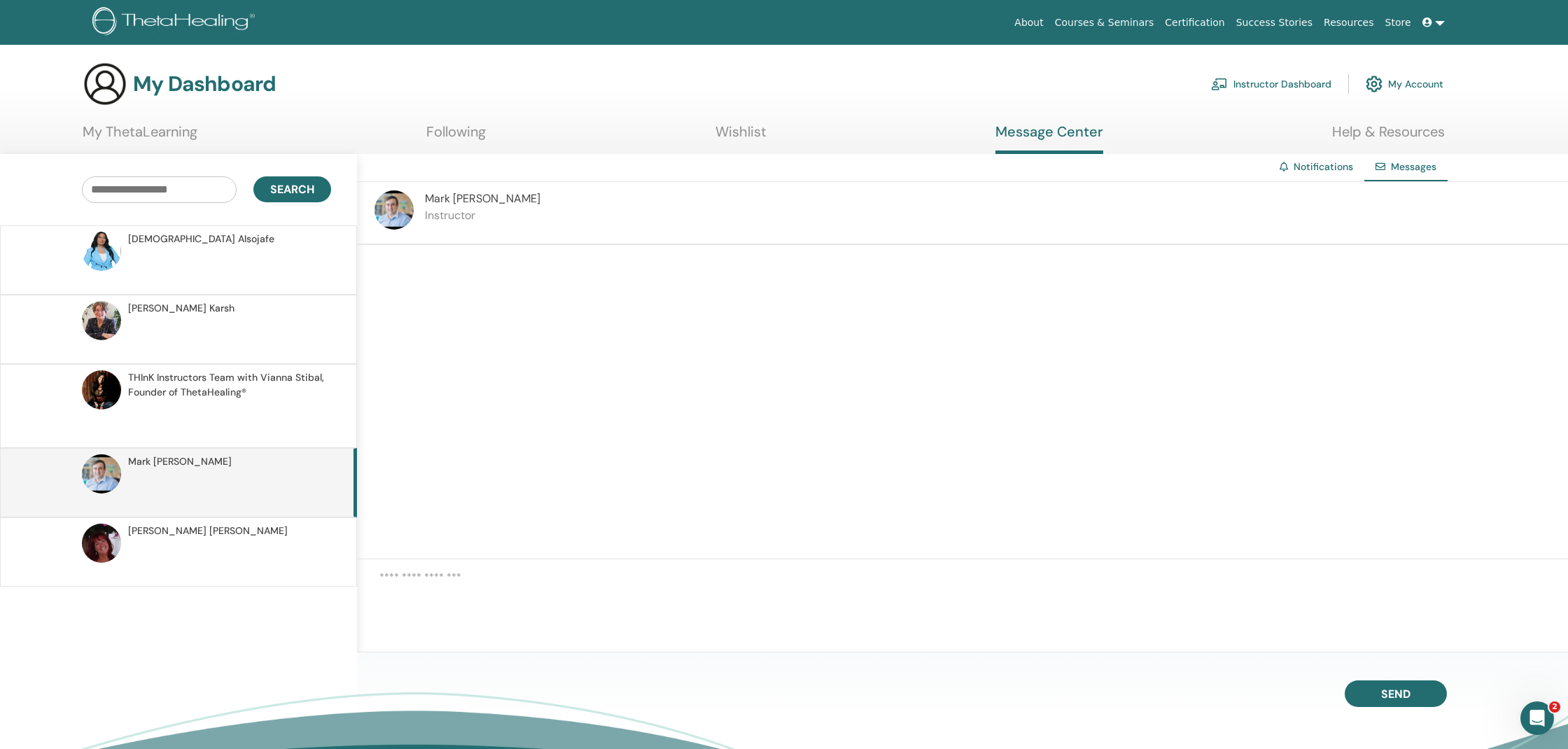
drag, startPoint x: 635, startPoint y: 611, endPoint x: 859, endPoint y: 571, distance: 227.5
click at [638, 608] on textarea at bounding box center [974, 597] width 1188 height 56
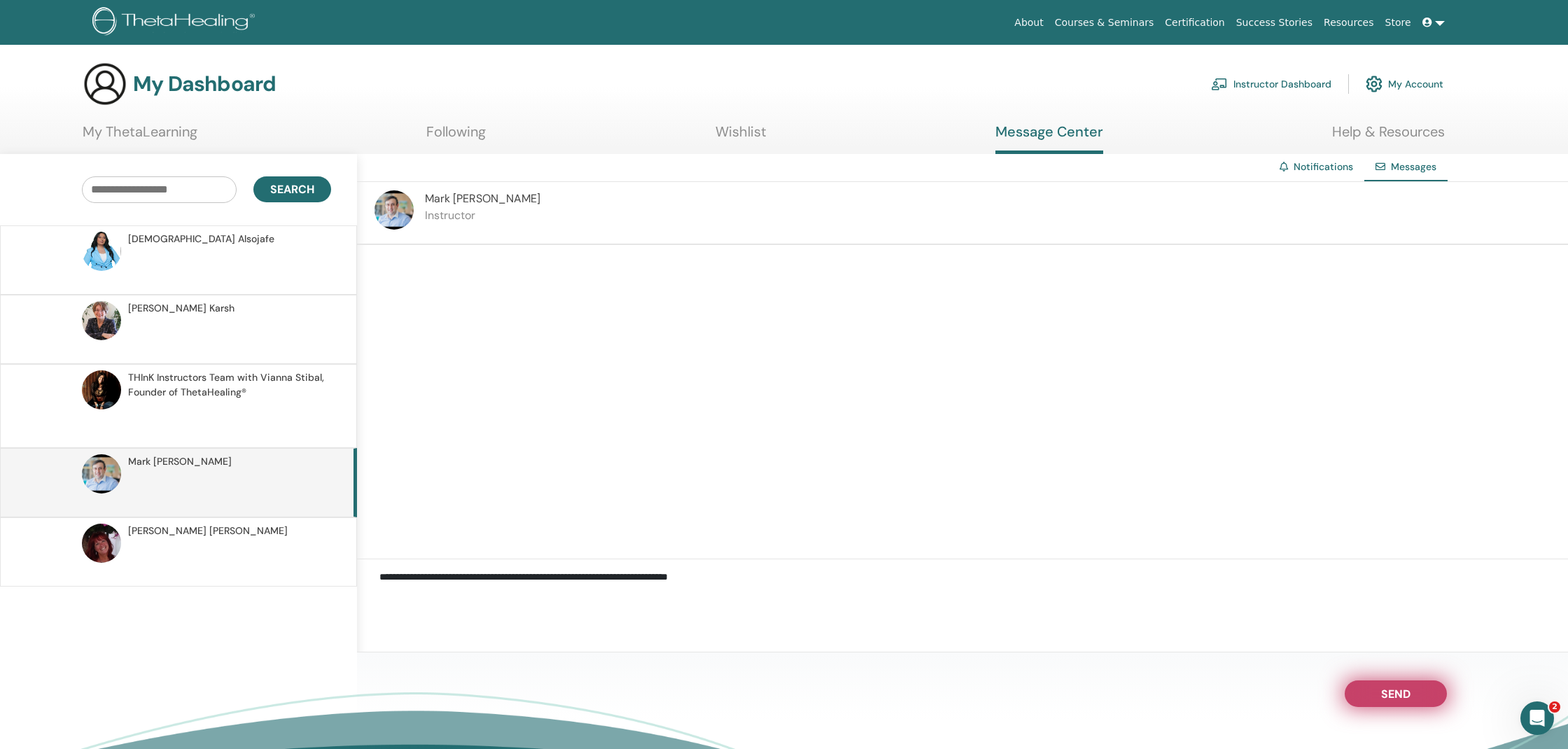
type textarea "**********"
click at [1396, 691] on span "Send" at bounding box center [1396, 692] width 29 height 10
